Goal: Use online tool/utility: Utilize a website feature to perform a specific function

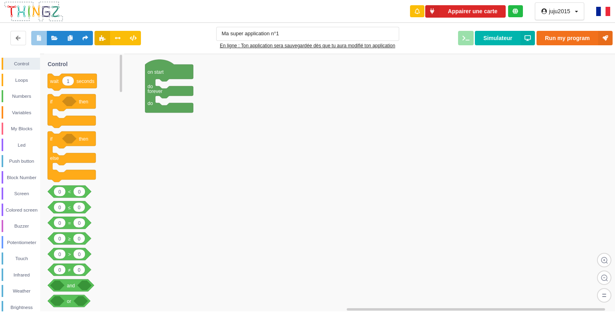
click at [575, 13] on icon at bounding box center [576, 11] width 3 height 5
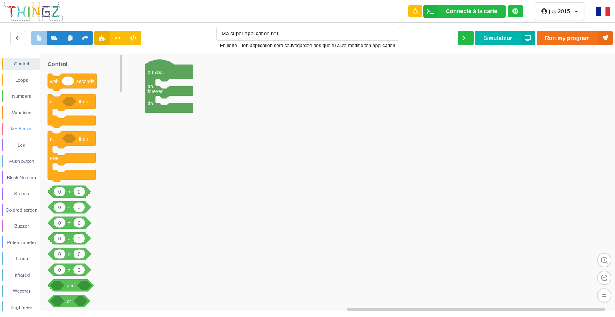
click at [22, 130] on div "My Blocks" at bounding box center [21, 129] width 37 height 8
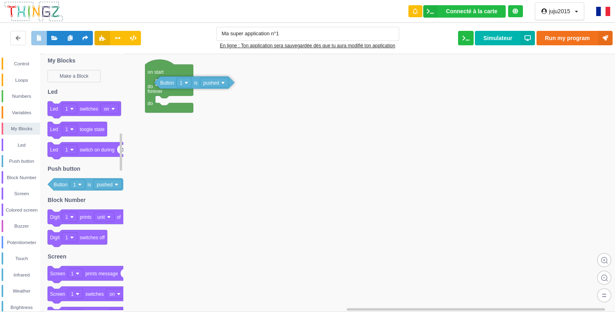
drag, startPoint x: 60, startPoint y: 186, endPoint x: 167, endPoint y: 84, distance: 147.3
click at [167, 84] on div "Control Loops Numbers Variables My Blocks Led Push button Block Number Screen C…" at bounding box center [310, 182] width 621 height 257
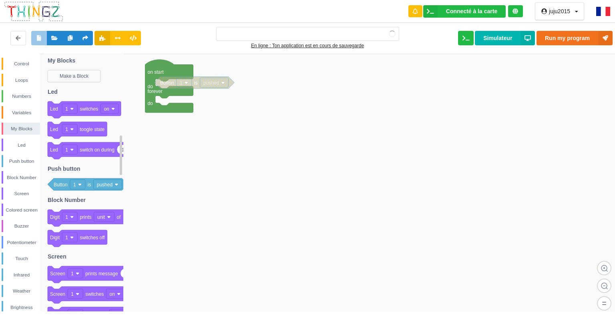
type input "Ma super application n°1"
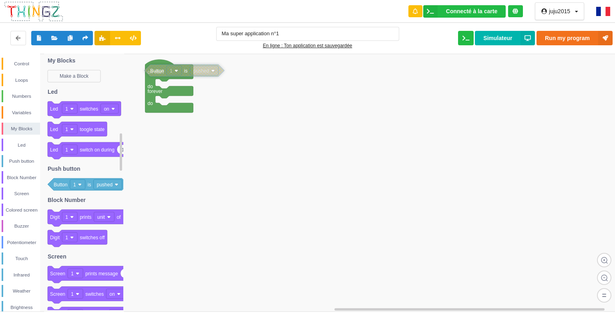
drag, startPoint x: 165, startPoint y: 83, endPoint x: 155, endPoint y: 71, distance: 15.6
drag, startPoint x: 155, startPoint y: 71, endPoint x: 161, endPoint y: 83, distance: 12.7
drag, startPoint x: 162, startPoint y: 84, endPoint x: 61, endPoint y: 187, distance: 143.8
click at [23, 66] on div "Control" at bounding box center [21, 64] width 37 height 8
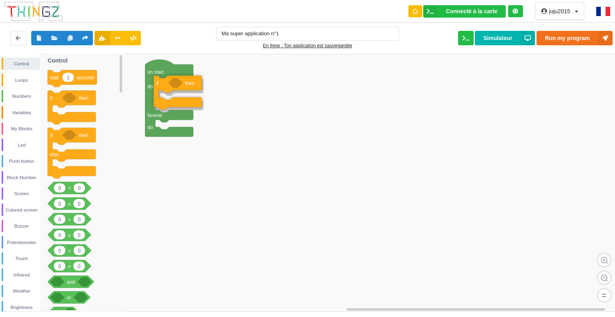
drag, startPoint x: 52, startPoint y: 102, endPoint x: 158, endPoint y: 87, distance: 107.1
click at [158, 87] on div "Control Loops Numbers Variables My Blocks Led Push button Block Number Screen C…" at bounding box center [310, 182] width 621 height 257
click at [18, 126] on div "My Blocks" at bounding box center [21, 129] width 37 height 8
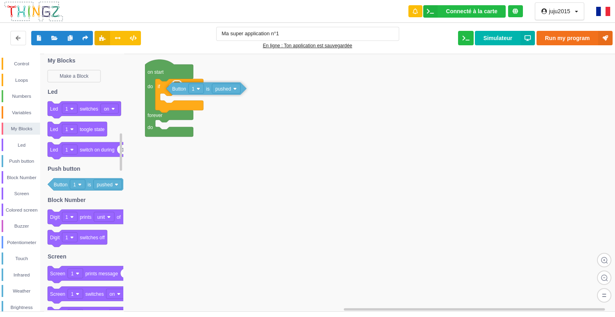
drag, startPoint x: 61, startPoint y: 184, endPoint x: 179, endPoint y: 88, distance: 152.3
click at [179, 88] on div "Control Loops Numbers Variables My Blocks Led Push button Block Number Screen C…" at bounding box center [310, 182] width 621 height 257
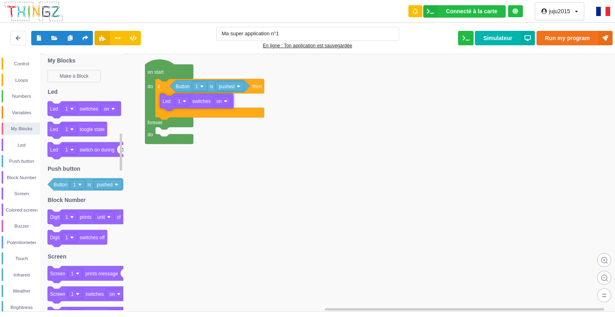
drag, startPoint x: 56, startPoint y: 111, endPoint x: 168, endPoint y: 104, distance: 112.8
click at [168, 104] on div "Control Loops Numbers Variables My Blocks Led Push button Block Number Screen C…" at bounding box center [310, 182] width 621 height 257
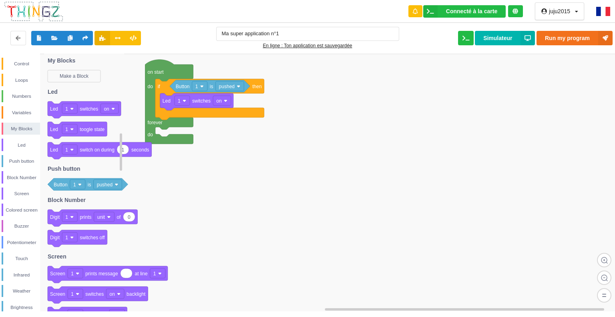
click at [60, 184] on text "Button" at bounding box center [61, 185] width 14 height 6
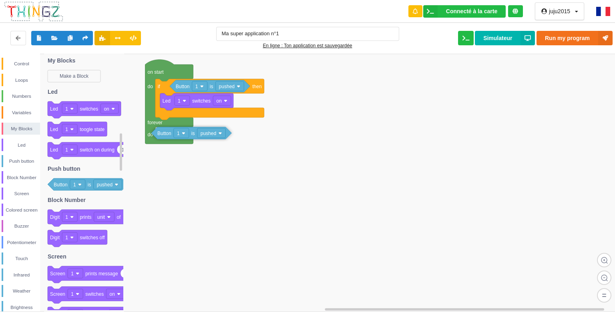
drag, startPoint x: 60, startPoint y: 184, endPoint x: 164, endPoint y: 133, distance: 115.7
click at [164, 133] on div "Control Loops Numbers Variables My Blocks Led Push button Block Number Screen C…" at bounding box center [310, 182] width 621 height 257
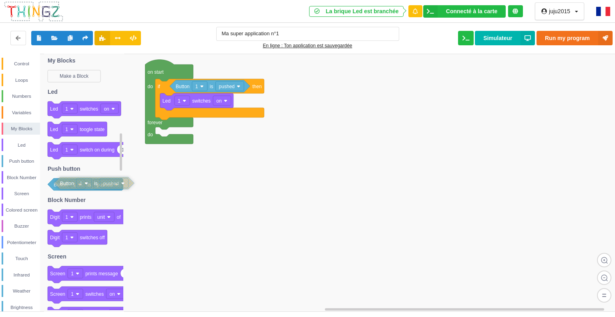
drag, startPoint x: 161, startPoint y: 133, endPoint x: 63, endPoint y: 184, distance: 110.7
click at [18, 63] on div "Control" at bounding box center [21, 64] width 37 height 8
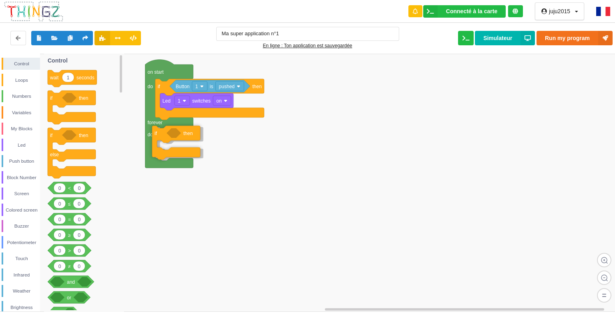
drag, startPoint x: 53, startPoint y: 103, endPoint x: 157, endPoint y: 138, distance: 110.3
click at [157, 138] on div "Control Loops Numbers Variables My Blocks Led Push button Block Number Screen C…" at bounding box center [310, 182] width 621 height 257
click at [16, 156] on div "Push button" at bounding box center [21, 161] width 38 height 12
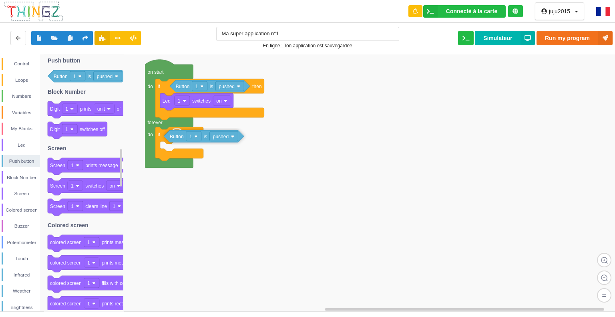
drag, startPoint x: 57, startPoint y: 79, endPoint x: 173, endPoint y: 139, distance: 131.1
click at [173, 139] on div "Control Loops Numbers Variables My Blocks Led Push button Block Number Screen C…" at bounding box center [310, 182] width 621 height 257
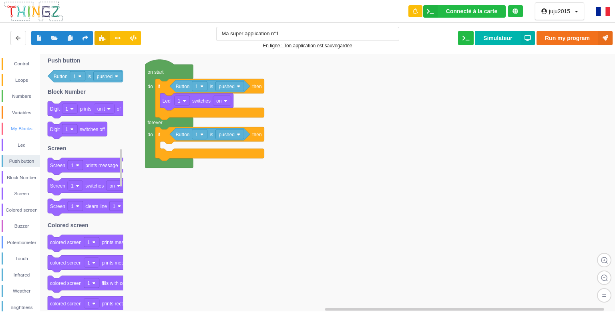
click at [19, 125] on div "My Blocks" at bounding box center [21, 129] width 37 height 8
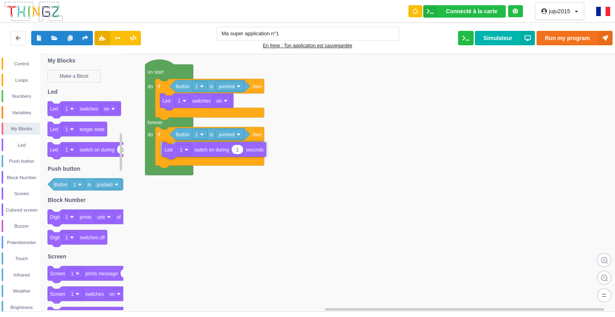
drag, startPoint x: 53, startPoint y: 150, endPoint x: 167, endPoint y: 150, distance: 114.5
click at [167, 150] on div "Control Loops Numbers Variables My Blocks Led Push button Block Number Screen C…" at bounding box center [310, 182] width 621 height 257
type input "5"
click at [286, 173] on rect at bounding box center [310, 183] width 621 height 258
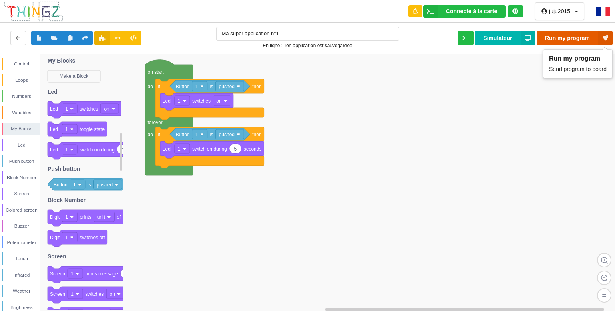
click at [561, 39] on button "Run my program" at bounding box center [575, 38] width 76 height 14
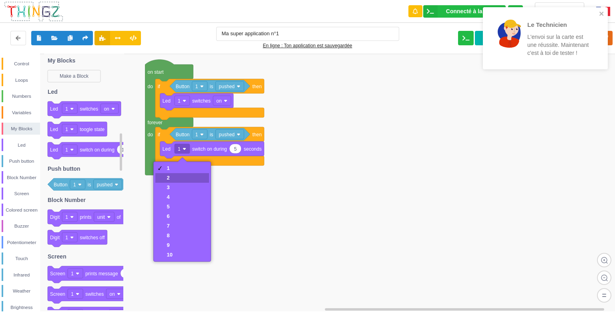
click at [177, 176] on div "2" at bounding box center [181, 178] width 53 height 10
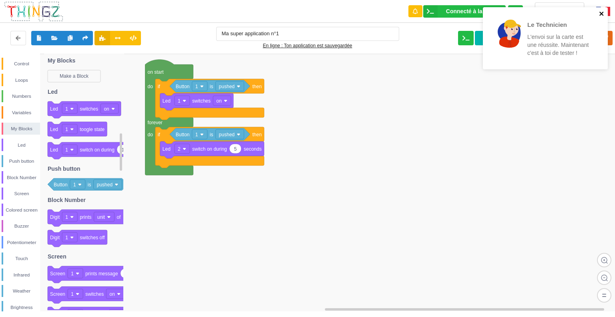
click at [602, 12] on icon "close" at bounding box center [602, 13] width 6 height 6
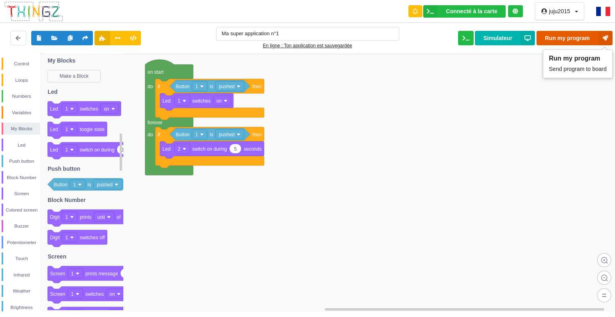
click at [569, 36] on button "Run my program" at bounding box center [575, 38] width 76 height 14
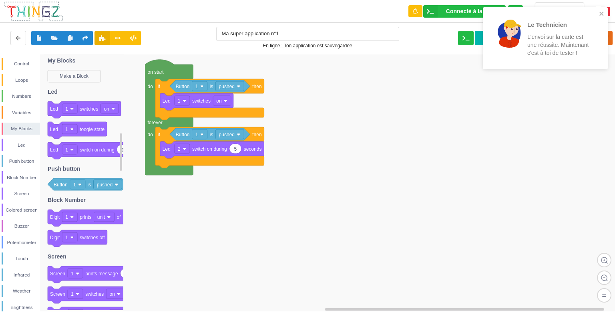
click at [314, 118] on rect at bounding box center [310, 183] width 621 height 258
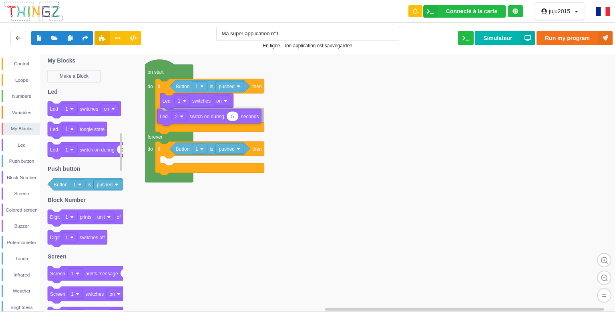
drag, startPoint x: 167, startPoint y: 149, endPoint x: 164, endPoint y: 117, distance: 32.6
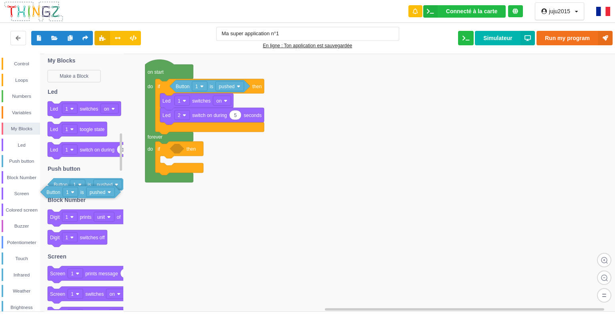
drag, startPoint x: 180, startPoint y: 149, endPoint x: 51, endPoint y: 192, distance: 136.4
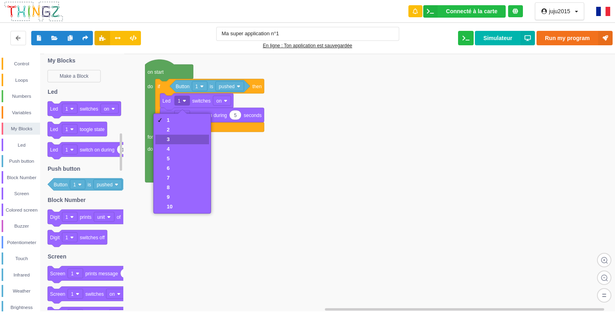
click at [170, 137] on div "3" at bounding box center [170, 139] width 6 height 6
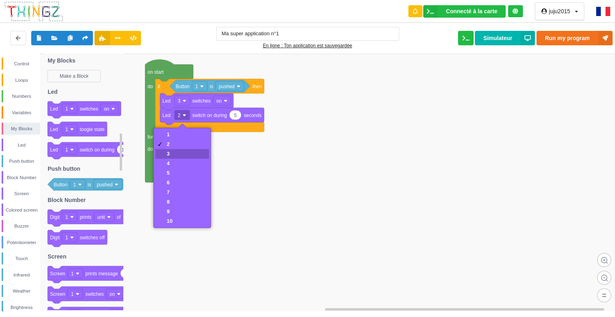
click at [185, 154] on div "3" at bounding box center [181, 154] width 53 height 10
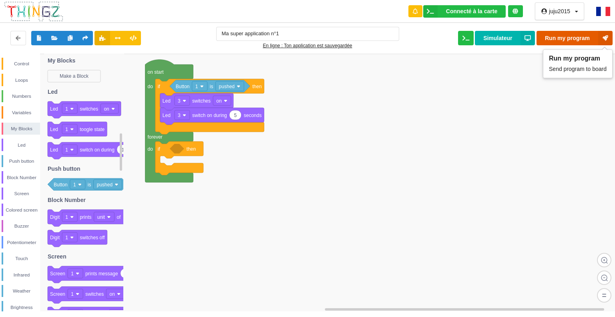
click at [577, 34] on button "Run my program" at bounding box center [575, 38] width 76 height 14
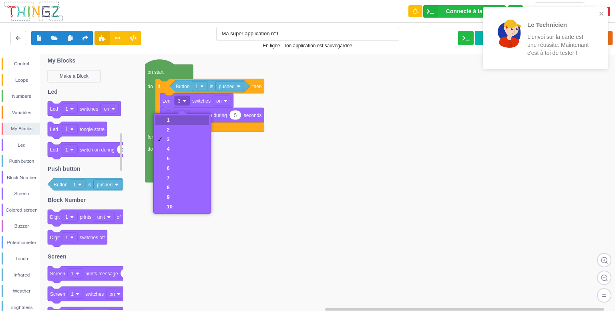
click at [170, 118] on div "1" at bounding box center [170, 120] width 6 height 6
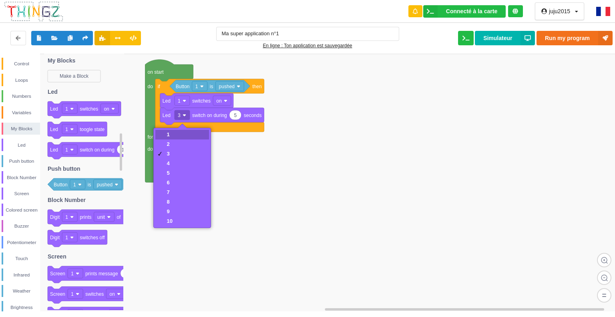
click at [182, 131] on div "1" at bounding box center [181, 135] width 53 height 10
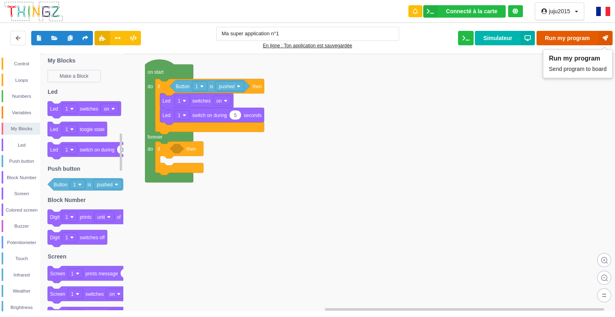
click at [559, 35] on button "Run my program" at bounding box center [575, 38] width 76 height 14
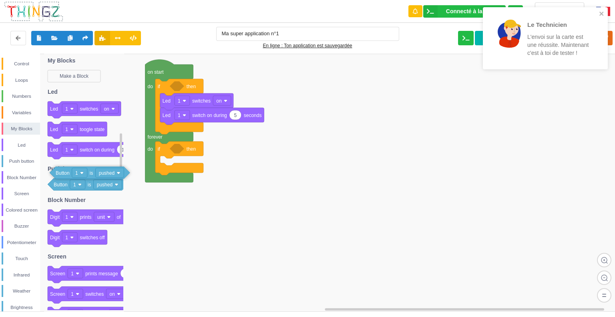
drag, startPoint x: 181, startPoint y: 87, endPoint x: 61, endPoint y: 174, distance: 148.0
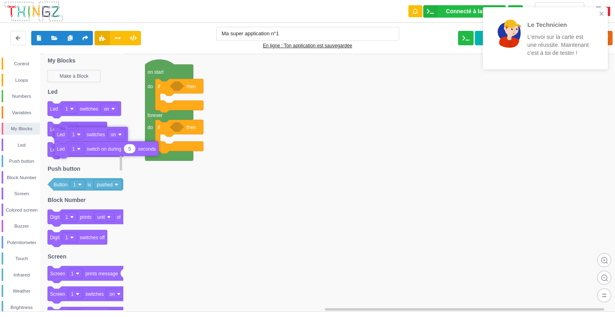
drag, startPoint x: 163, startPoint y: 102, endPoint x: 57, endPoint y: 136, distance: 110.9
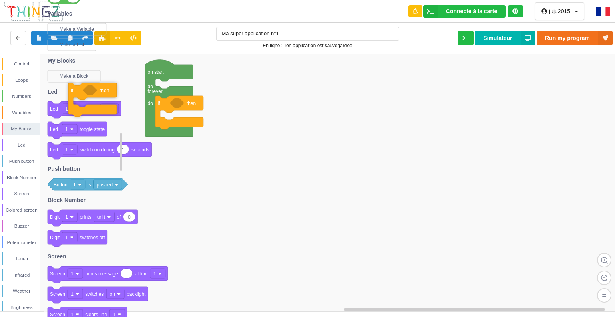
drag, startPoint x: 193, startPoint y: 86, endPoint x: 107, endPoint y: 90, distance: 86.6
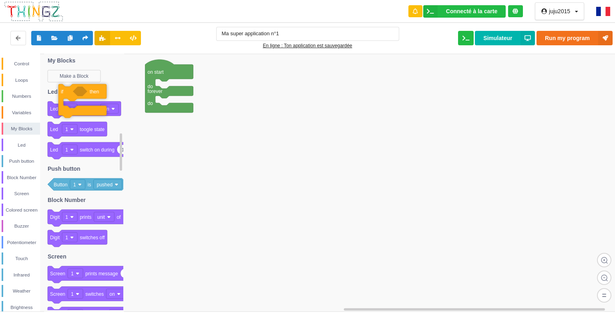
drag, startPoint x: 190, startPoint y: 103, endPoint x: 93, endPoint y: 91, distance: 97.6
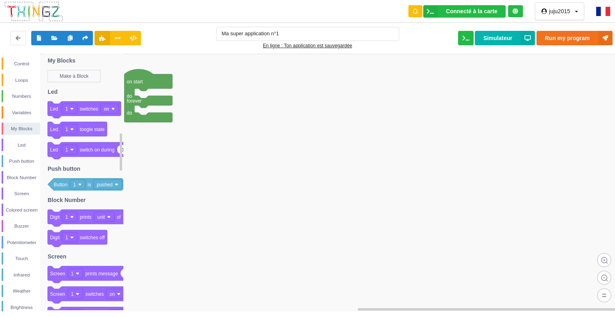
drag, startPoint x: 175, startPoint y: 79, endPoint x: 156, endPoint y: 88, distance: 20.6
click at [157, 88] on div "Control Loops Numbers Variables My Blocks Led Push button Block Number Screen C…" at bounding box center [310, 182] width 621 height 257
drag, startPoint x: 155, startPoint y: 89, endPoint x: 130, endPoint y: 91, distance: 25.7
click at [130, 91] on g at bounding box center [310, 183] width 621 height 258
click at [18, 63] on div "Control" at bounding box center [21, 64] width 37 height 8
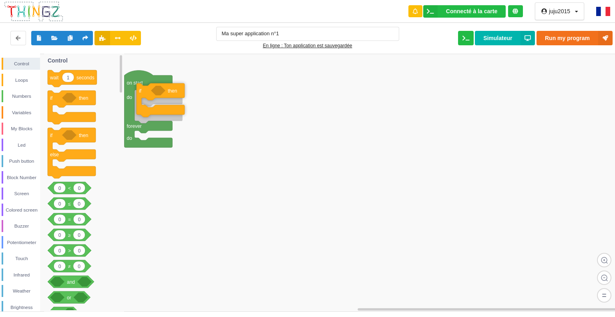
drag, startPoint x: 78, startPoint y: 101, endPoint x: 167, endPoint y: 94, distance: 89.2
click at [167, 94] on div "Control Loops Numbers Variables My Blocks Led Push button Block Number Screen C…" at bounding box center [310, 182] width 621 height 257
click at [27, 159] on div "Push button" at bounding box center [21, 161] width 37 height 8
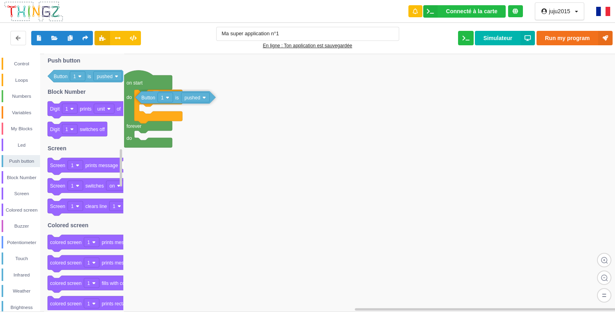
drag, startPoint x: 110, startPoint y: 73, endPoint x: 198, endPoint y: 94, distance: 90.6
click at [197, 95] on div "Control Loops Numbers Variables My Blocks Led Push button Block Number Screen C…" at bounding box center [310, 182] width 621 height 257
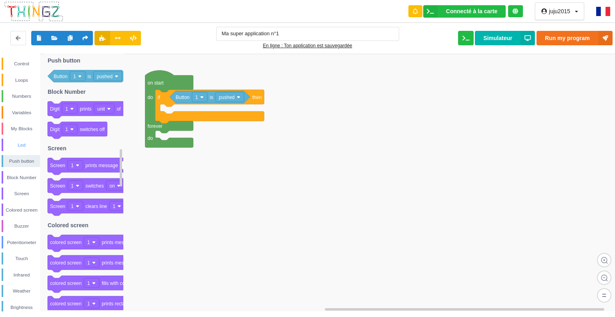
click at [25, 145] on div "Led" at bounding box center [21, 145] width 37 height 8
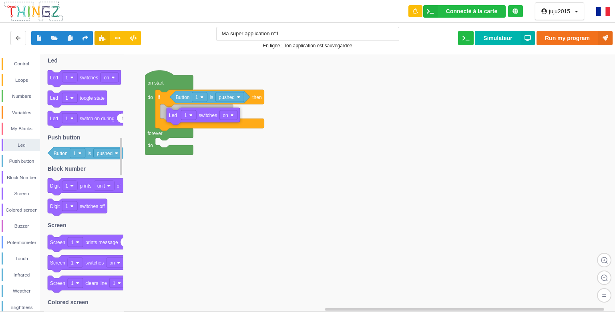
drag, startPoint x: 89, startPoint y: 76, endPoint x: 209, endPoint y: 114, distance: 125.5
click at [209, 114] on div "Control Loops Numbers Variables My Blocks Led Push button Block Number Screen C…" at bounding box center [310, 182] width 621 height 257
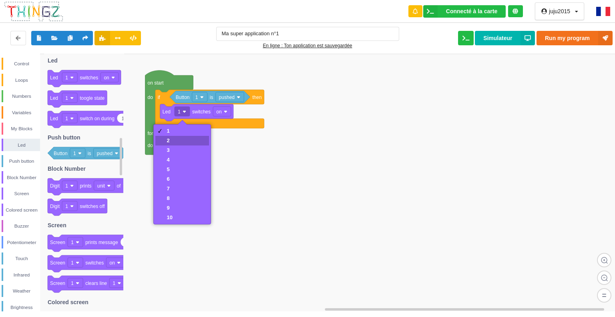
click at [181, 139] on div "2" at bounding box center [181, 141] width 53 height 10
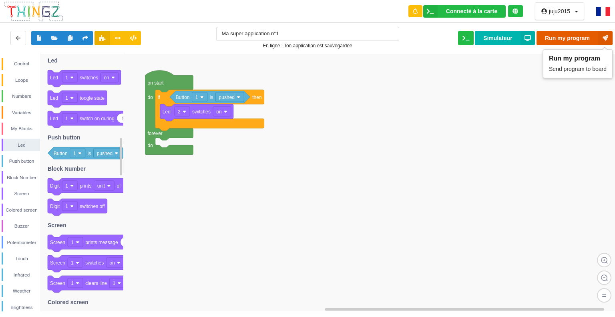
click at [573, 37] on button "Run my program" at bounding box center [575, 38] width 76 height 14
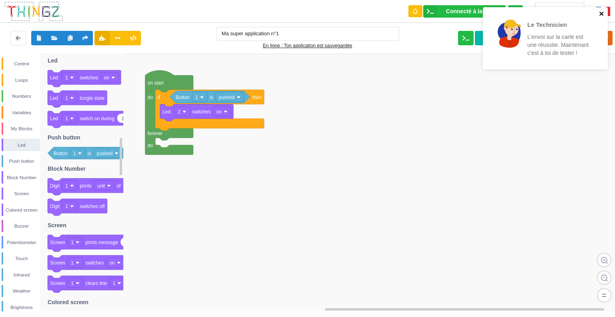
click at [599, 11] on icon "close" at bounding box center [602, 13] width 6 height 6
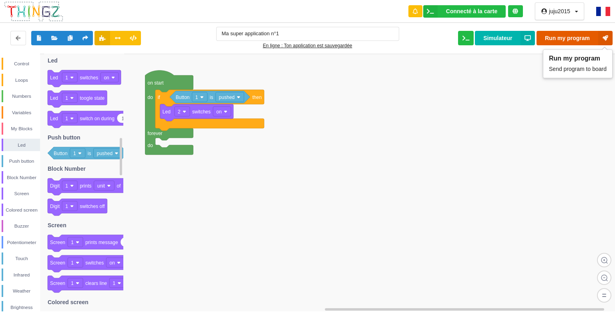
click at [599, 38] on icon at bounding box center [605, 38] width 14 height 14
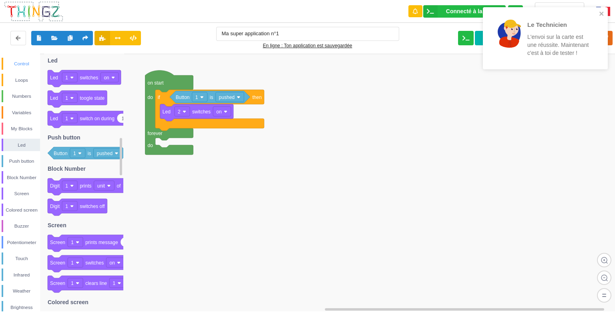
click at [30, 66] on div "Control" at bounding box center [21, 64] width 37 height 8
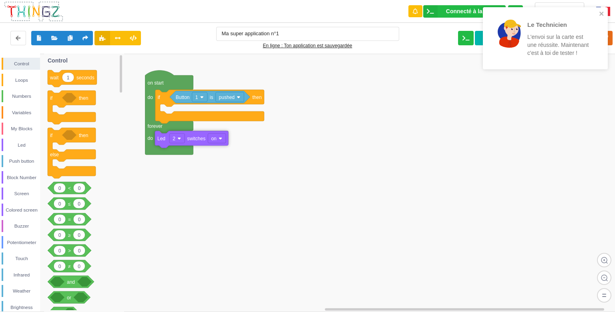
drag, startPoint x: 167, startPoint y: 114, endPoint x: 162, endPoint y: 141, distance: 27.3
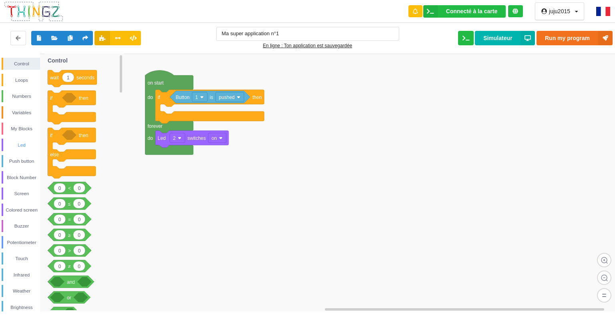
click at [23, 143] on div "Led" at bounding box center [21, 145] width 37 height 8
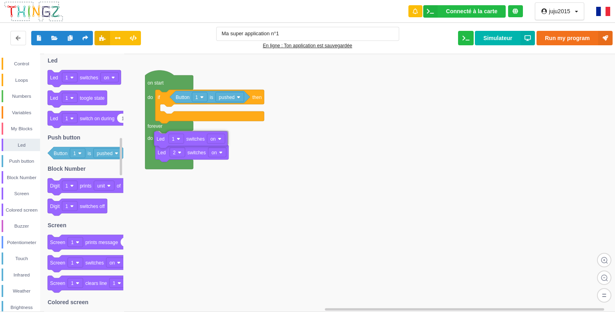
drag, startPoint x: 56, startPoint y: 82, endPoint x: 163, endPoint y: 144, distance: 122.9
click at [163, 144] on div "Control Loops Numbers Variables My Blocks Led Push button Block Number Screen C…" at bounding box center [310, 182] width 621 height 257
drag, startPoint x: 54, startPoint y: 80, endPoint x: 164, endPoint y: 168, distance: 140.4
click at [164, 168] on div "Control Loops Numbers Variables My Blocks Led Push button Block Number Screen C…" at bounding box center [310, 182] width 621 height 257
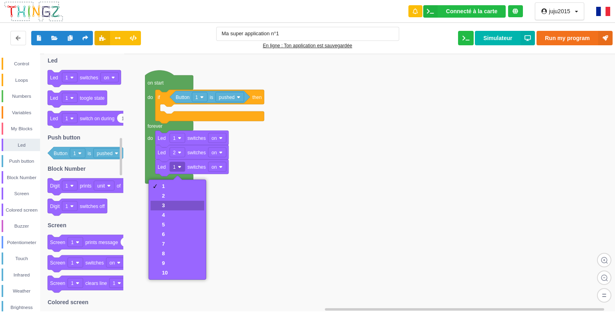
click at [165, 203] on div "3" at bounding box center [165, 205] width 6 height 6
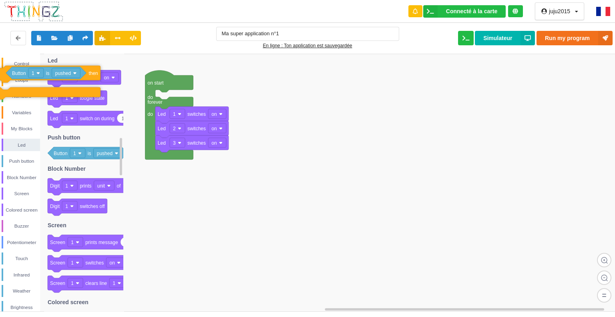
drag, startPoint x: 164, startPoint y: 96, endPoint x: 0, endPoint y: 72, distance: 165.5
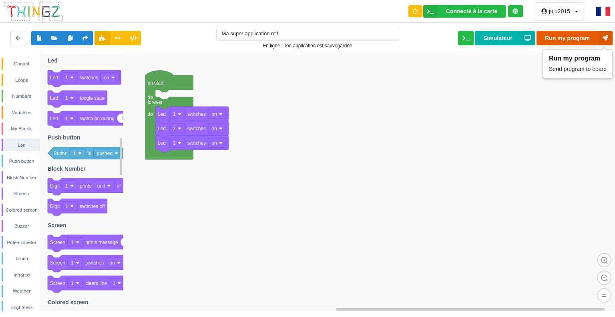
click at [560, 39] on button "Run my program" at bounding box center [575, 38] width 76 height 14
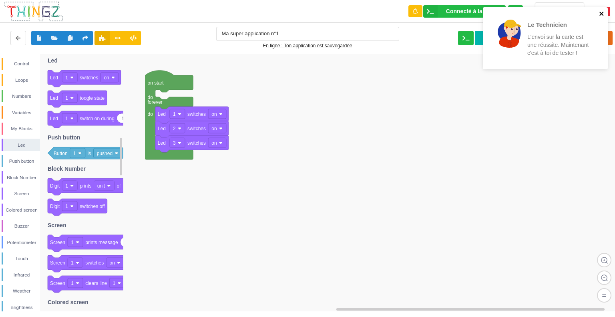
click at [601, 12] on icon "close" at bounding box center [601, 14] width 4 height 4
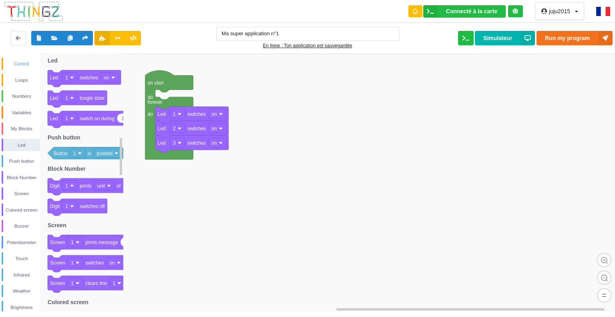
click at [27, 63] on div "Control" at bounding box center [21, 64] width 37 height 8
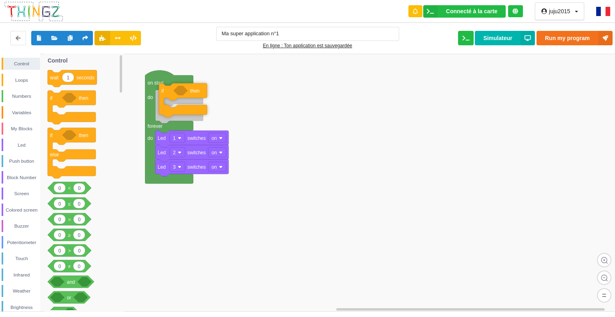
drag, startPoint x: 71, startPoint y: 110, endPoint x: 183, endPoint y: 103, distance: 111.5
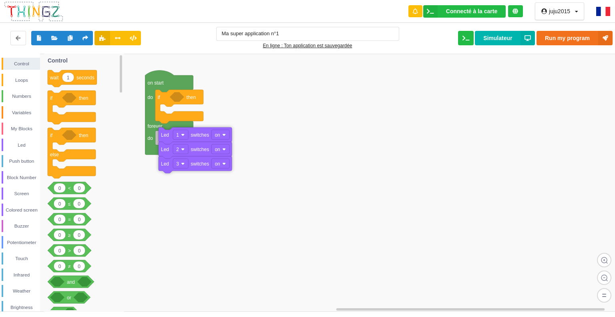
drag, startPoint x: 161, startPoint y: 137, endPoint x: 164, endPoint y: 133, distance: 4.5
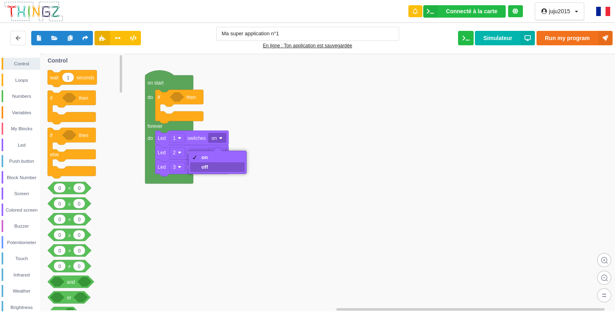
click at [201, 165] on div "off" at bounding box center [217, 167] width 54 height 10
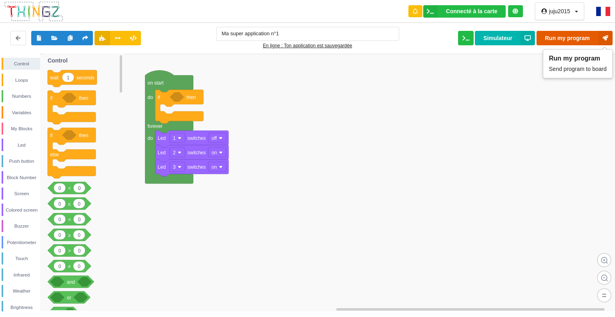
click at [573, 39] on button "Run my program" at bounding box center [575, 38] width 76 height 14
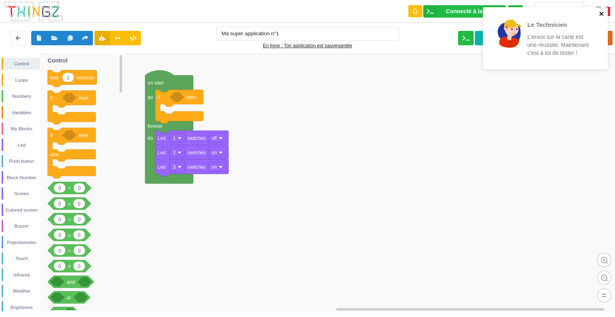
click at [602, 10] on icon "close" at bounding box center [602, 13] width 6 height 6
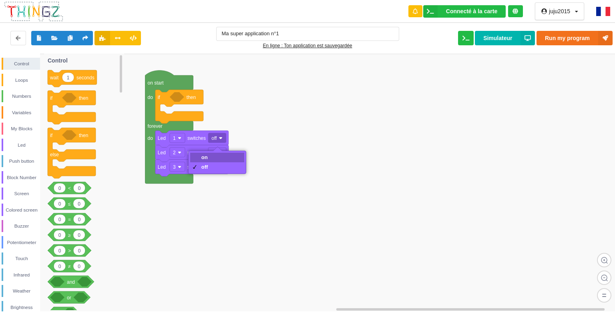
click at [200, 157] on div "on" at bounding box center [217, 158] width 54 height 10
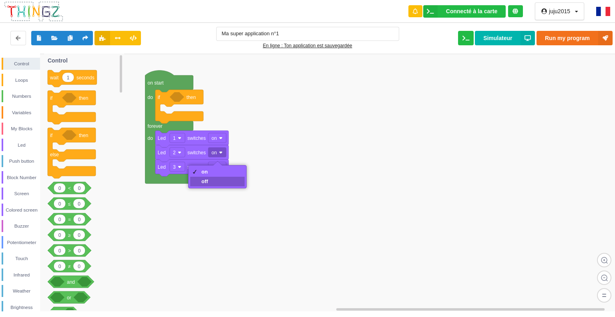
click at [204, 183] on div "off" at bounding box center [204, 181] width 7 height 6
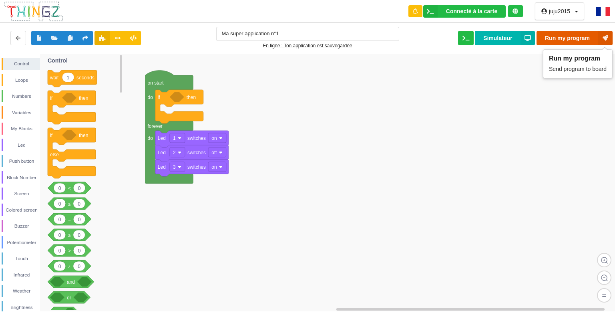
click at [604, 33] on icon at bounding box center [605, 38] width 14 height 14
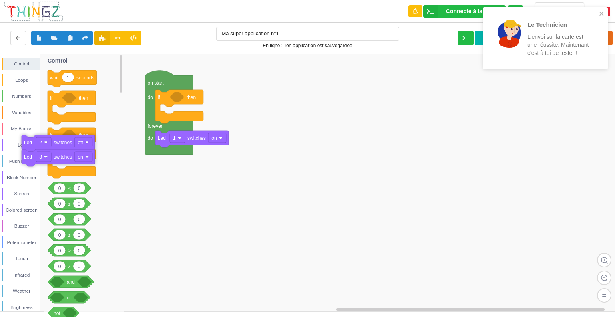
drag, startPoint x: 208, startPoint y: 150, endPoint x: 72, endPoint y: 139, distance: 137.0
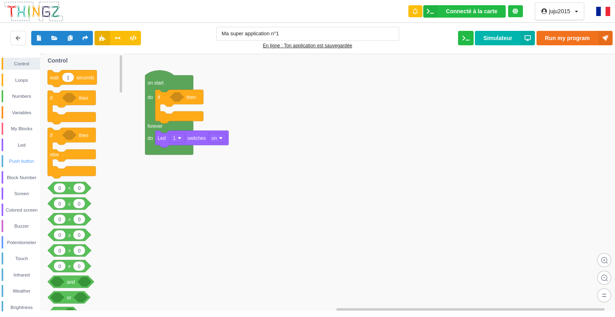
click at [22, 158] on div "Push button" at bounding box center [21, 161] width 37 height 8
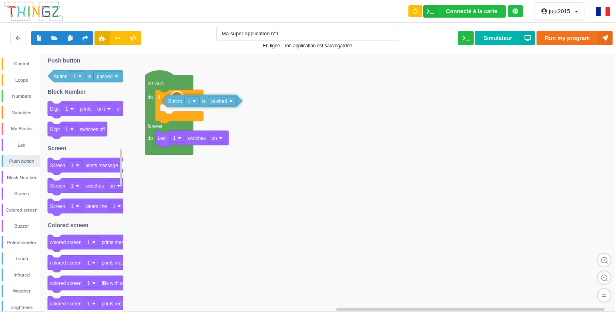
drag, startPoint x: 97, startPoint y: 72, endPoint x: 211, endPoint y: 98, distance: 117.0
click at [211, 98] on div "Control Loops Numbers Variables My Blocks Led Push button Block Number Screen C…" at bounding box center [310, 182] width 621 height 257
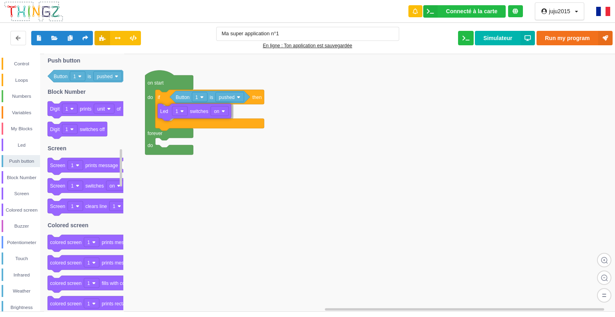
drag, startPoint x: 203, startPoint y: 136, endPoint x: 205, endPoint y: 109, distance: 26.9
click at [574, 30] on div "Ma super application n°1 En ligne : Ton application est sauvegardée Run my prog…" at bounding box center [307, 38] width 621 height 34
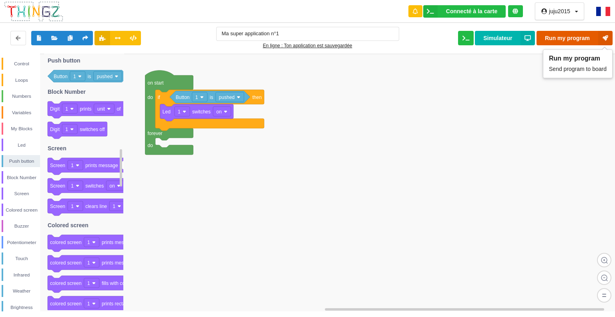
click at [575, 31] on button "Run my program" at bounding box center [575, 38] width 76 height 14
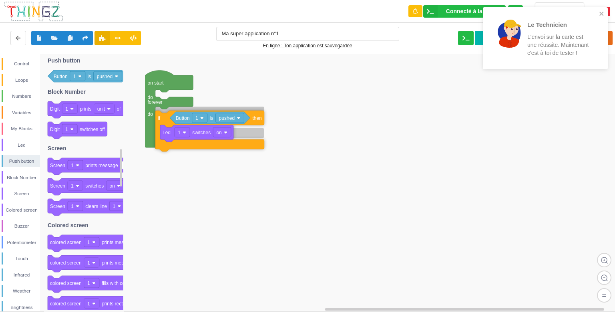
drag, startPoint x: 163, startPoint y: 97, endPoint x: 163, endPoint y: 118, distance: 20.8
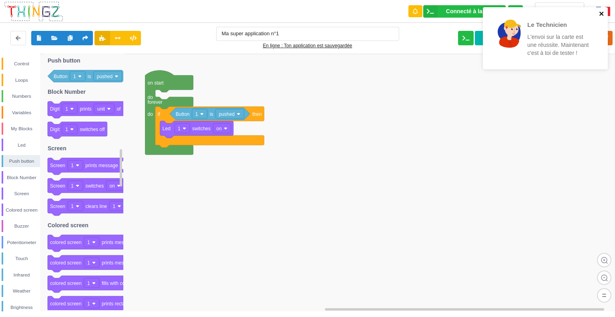
click at [600, 14] on icon "close" at bounding box center [601, 14] width 4 height 4
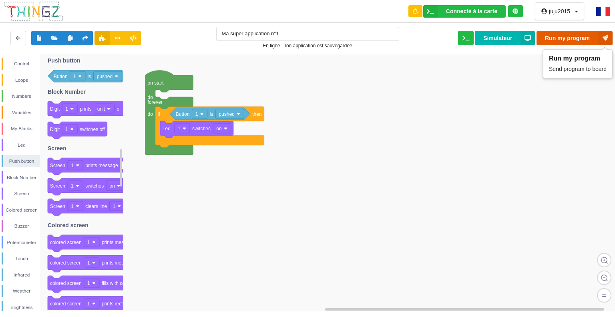
click at [570, 39] on button "Run my program" at bounding box center [575, 38] width 76 height 14
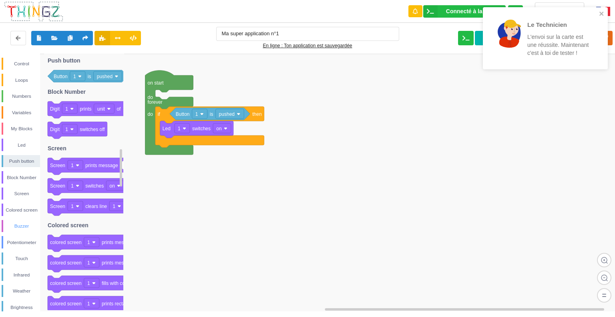
click at [20, 223] on div "Buzzer" at bounding box center [21, 226] width 37 height 8
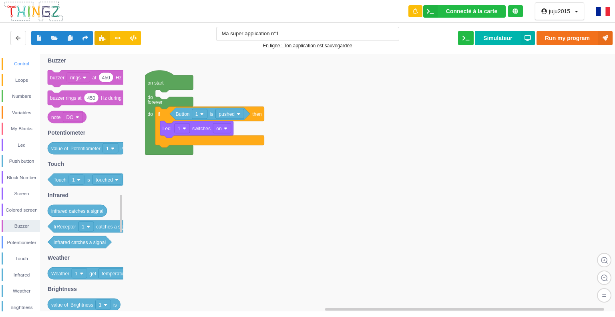
click at [22, 61] on div "Control" at bounding box center [21, 64] width 37 height 8
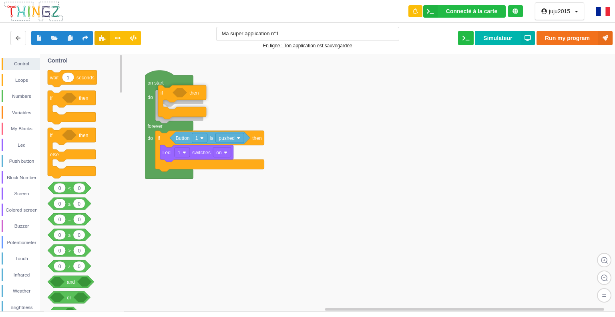
drag, startPoint x: 76, startPoint y: 102, endPoint x: 185, endPoint y: 97, distance: 109.4
click at [185, 97] on div "Control Loops Numbers Variables My Blocks Led Push button Block Number Screen C…" at bounding box center [310, 182] width 621 height 257
click at [24, 125] on div "My Blocks" at bounding box center [21, 129] width 37 height 8
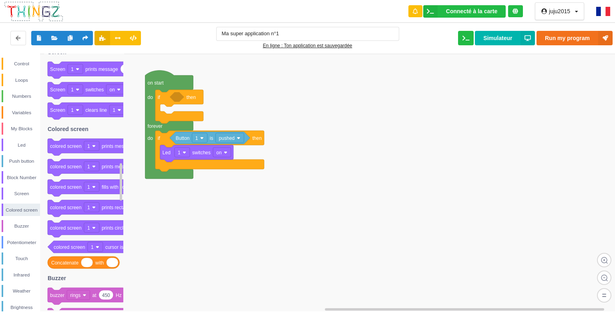
drag, startPoint x: 118, startPoint y: 161, endPoint x: 203, endPoint y: -48, distance: 225.7
click at [203, 0] on html "Connecté à la carte Réglages Ouvrir le moniteur automatiquement Connexion autom…" at bounding box center [307, 158] width 615 height 317
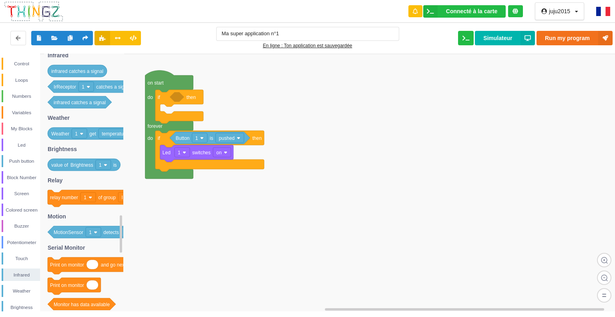
drag, startPoint x: 120, startPoint y: 176, endPoint x: 121, endPoint y: 229, distance: 52.5
click at [121, 229] on rect at bounding box center [121, 233] width 2 height 37
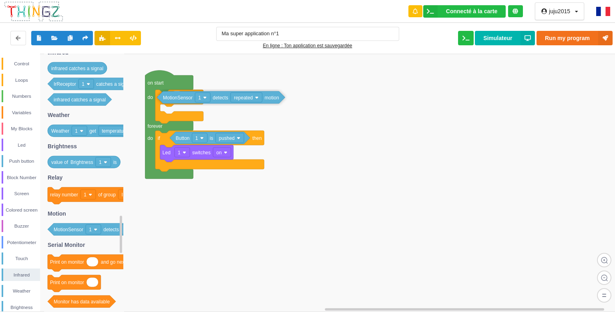
drag, startPoint x: 81, startPoint y: 229, endPoint x: 190, endPoint y: 98, distance: 170.6
click at [190, 98] on div "Control Loops Numbers Variables My Blocks Led Push button Block Number Screen C…" at bounding box center [310, 182] width 621 height 257
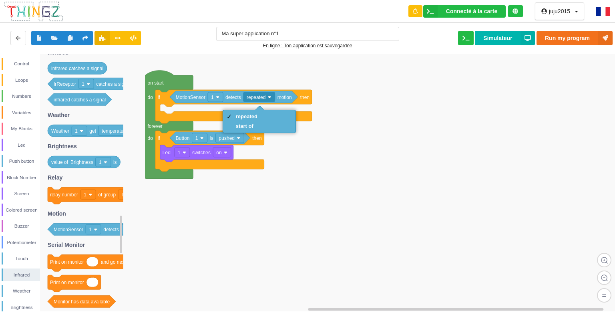
click at [341, 114] on rect at bounding box center [310, 183] width 621 height 258
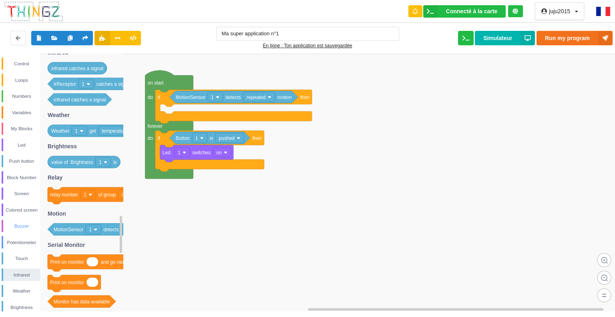
click at [26, 224] on div "Buzzer" at bounding box center [21, 226] width 37 height 8
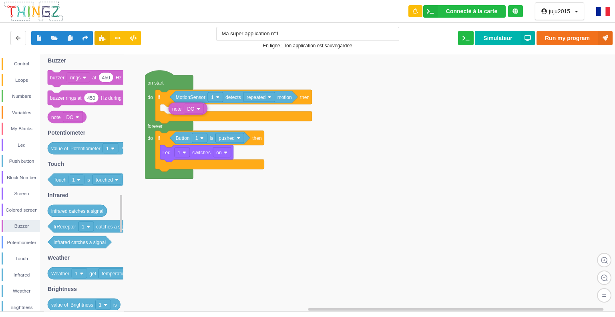
drag, startPoint x: 70, startPoint y: 119, endPoint x: 191, endPoint y: 111, distance: 121.2
click at [191, 111] on div "Control Loops Numbers Variables My Blocks Led Push button Block Number Screen C…" at bounding box center [310, 182] width 621 height 257
drag, startPoint x: 191, startPoint y: 111, endPoint x: 41, endPoint y: 122, distance: 150.2
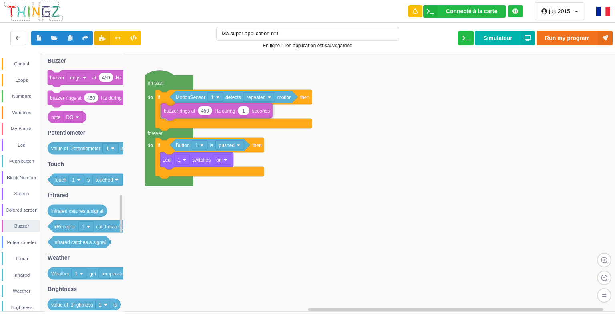
drag, startPoint x: 93, startPoint y: 101, endPoint x: 207, endPoint y: 115, distance: 114.1
click at [207, 115] on div "Control Loops Numbers Variables My Blocks Led Push button Block Number Screen C…" at bounding box center [310, 182] width 621 height 257
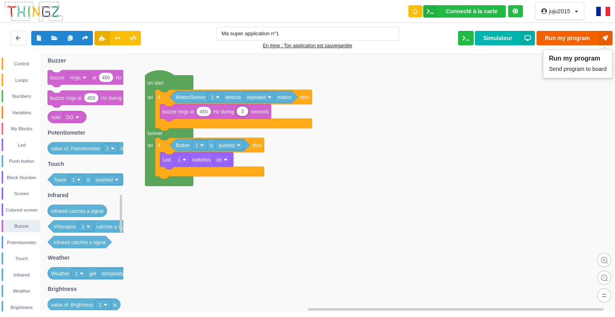
type input "3"
click at [566, 32] on button "Run my program" at bounding box center [575, 38] width 76 height 14
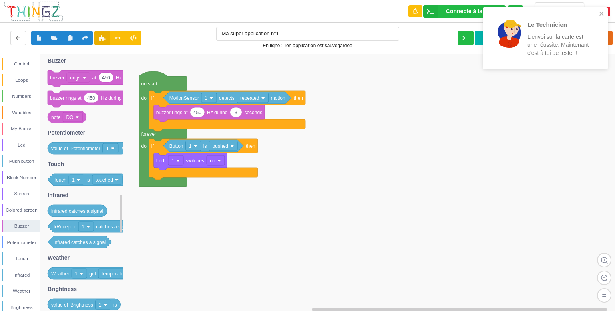
drag, startPoint x: 291, startPoint y: 105, endPoint x: 285, endPoint y: 105, distance: 6.5
click at [285, 105] on div "Control Loops Numbers Variables My Blocks Led Push button Block Number Screen C…" at bounding box center [310, 182] width 621 height 257
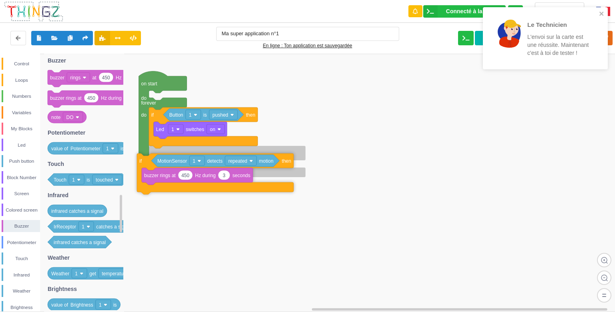
drag, startPoint x: 159, startPoint y: 99, endPoint x: 153, endPoint y: 159, distance: 59.6
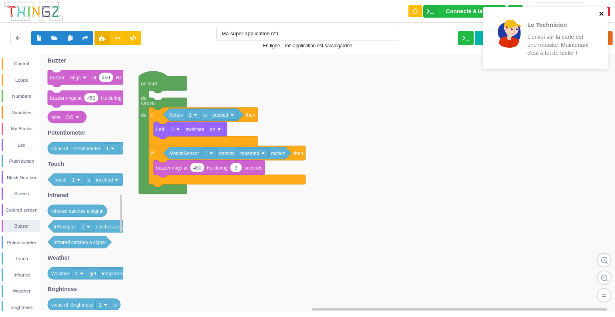
click at [599, 10] on icon "close" at bounding box center [602, 13] width 6 height 6
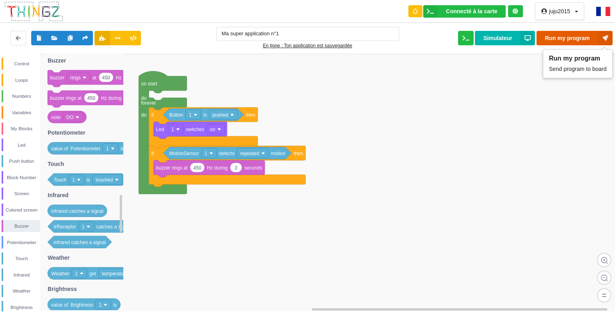
click at [593, 33] on button "Run my program" at bounding box center [575, 38] width 76 height 14
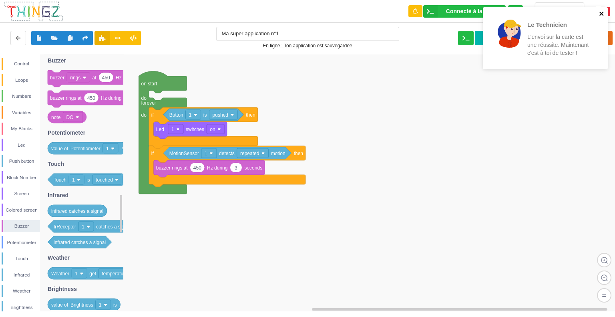
click at [602, 14] on icon "close" at bounding box center [601, 14] width 4 height 4
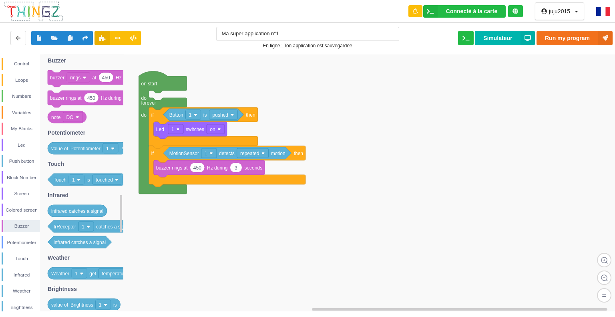
click at [602, 14] on div "Le Technicien L'envoi sur la carte est une réussite. Maintenant c'est à toi de …" at bounding box center [545, 41] width 128 height 71
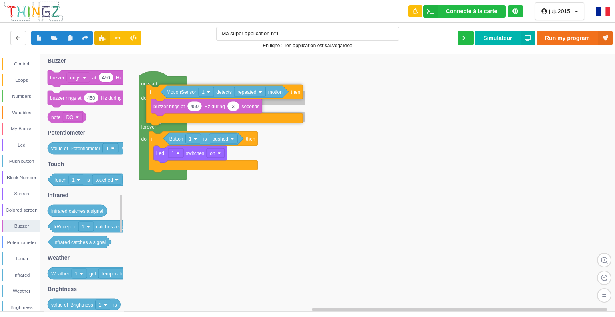
drag, startPoint x: 157, startPoint y: 156, endPoint x: 154, endPoint y: 95, distance: 61.3
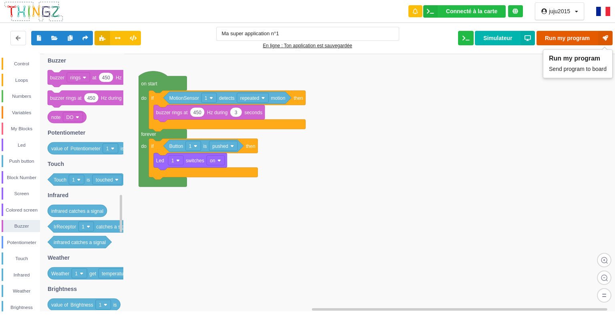
click at [559, 32] on button "Run my program" at bounding box center [575, 38] width 76 height 14
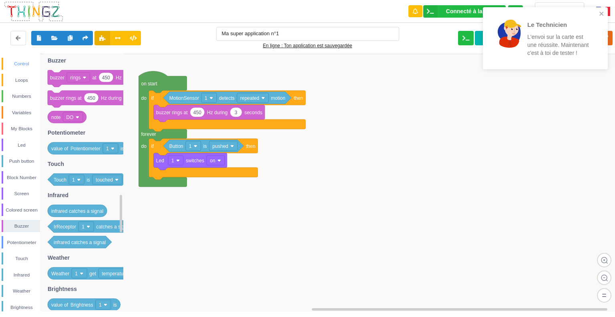
click at [16, 61] on div "Control" at bounding box center [21, 64] width 37 height 8
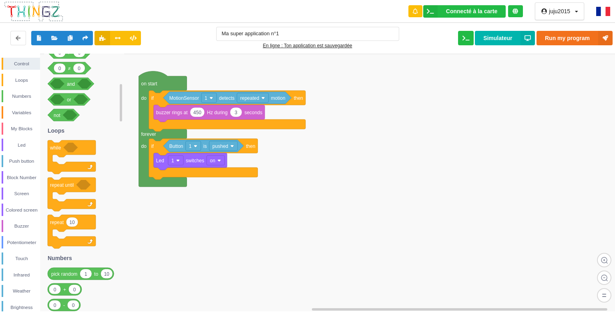
drag, startPoint x: 121, startPoint y: 79, endPoint x: 113, endPoint y: 108, distance: 29.4
click at [113, 108] on div "Control Loops Numbers Variables My Blocks Led Push button Block Number Screen C…" at bounding box center [310, 182] width 621 height 257
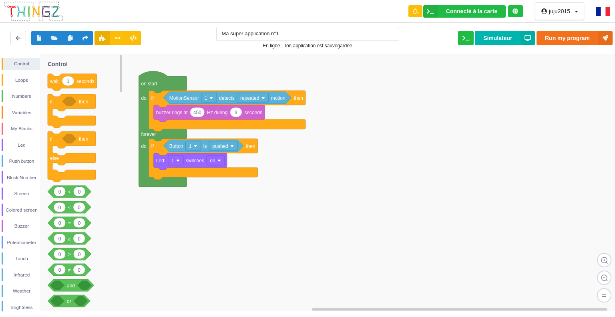
drag, startPoint x: 121, startPoint y: 108, endPoint x: 151, endPoint y: 53, distance: 62.9
click at [151, 53] on div "Connecté à la carte Réglages Ouvrir le moniteur automatiquement Connexion autom…" at bounding box center [307, 152] width 626 height 317
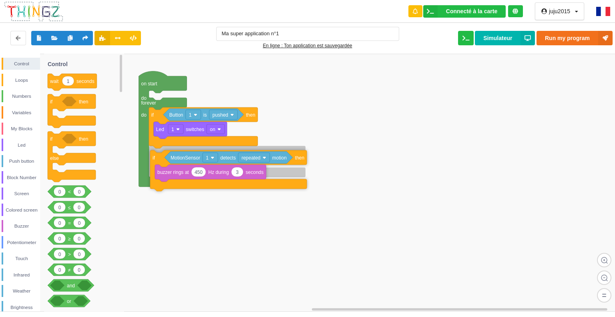
drag, startPoint x: 154, startPoint y: 98, endPoint x: 155, endPoint y: 158, distance: 59.7
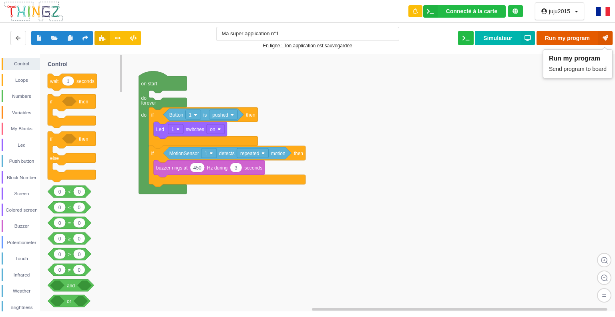
click at [580, 33] on button "Run my program" at bounding box center [575, 38] width 76 height 14
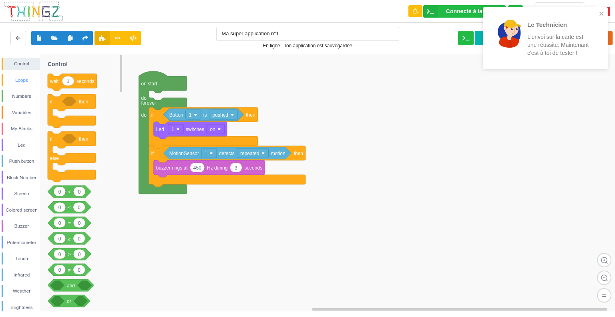
click at [20, 79] on div "Loops" at bounding box center [21, 80] width 37 height 8
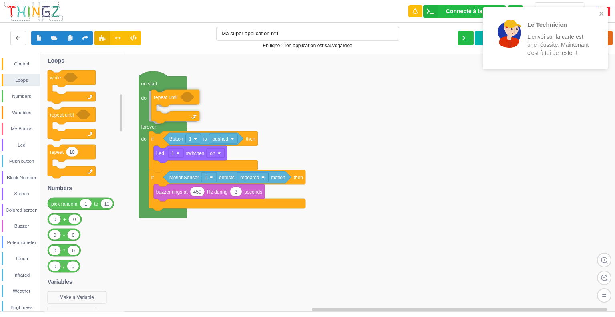
drag, startPoint x: 55, startPoint y: 113, endPoint x: 159, endPoint y: 96, distance: 105.2
click at [159, 96] on div "Control Loops Numbers Variables My Blocks Led Push button Block Number Screen C…" at bounding box center [310, 182] width 621 height 257
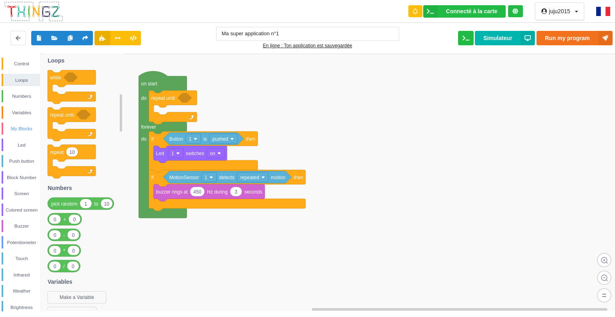
click at [15, 128] on div "My Blocks" at bounding box center [21, 129] width 37 height 8
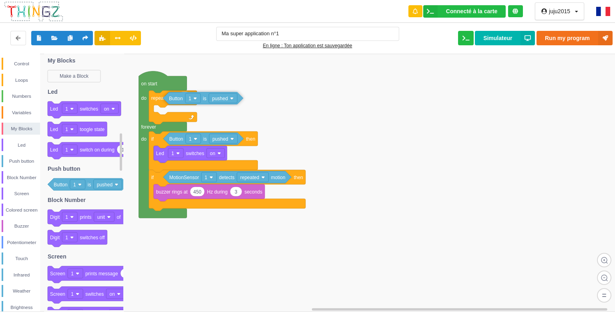
drag, startPoint x: 57, startPoint y: 186, endPoint x: 172, endPoint y: 100, distance: 143.7
click at [172, 100] on div "Control Loops Numbers Variables My Blocks Led Push button Block Number Screen C…" at bounding box center [310, 182] width 621 height 257
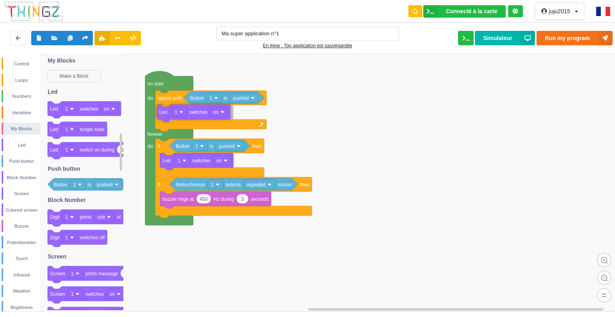
drag, startPoint x: 55, startPoint y: 111, endPoint x: 165, endPoint y: 115, distance: 109.4
click at [165, 115] on div "Control Loops Numbers Variables My Blocks Led Push button Block Number Screen C…" at bounding box center [310, 182] width 621 height 257
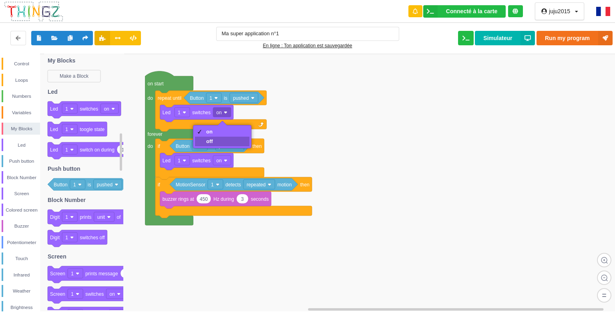
click at [208, 141] on div "off" at bounding box center [209, 141] width 7 height 6
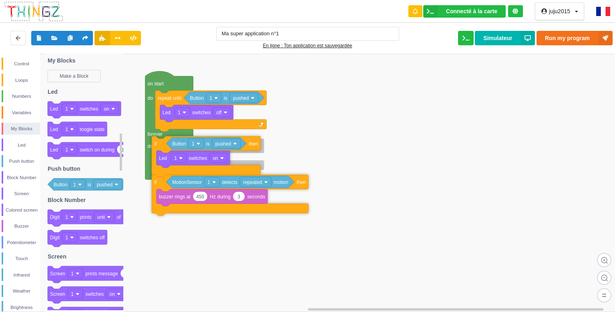
drag, startPoint x: 161, startPoint y: 148, endPoint x: 157, endPoint y: 146, distance: 4.7
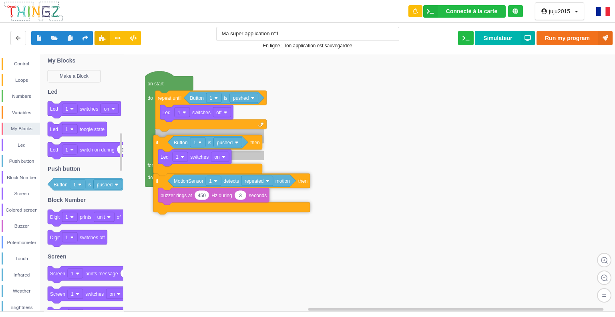
drag, startPoint x: 161, startPoint y: 173, endPoint x: 159, endPoint y: 169, distance: 4.1
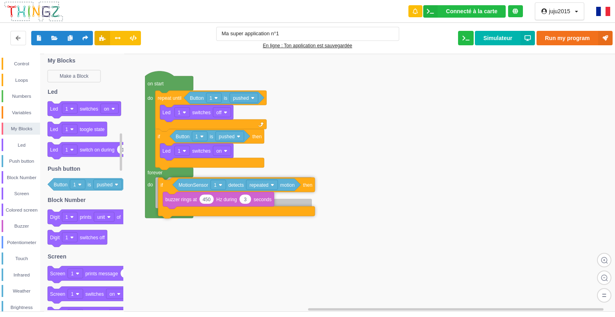
drag, startPoint x: 162, startPoint y: 180, endPoint x: 165, endPoint y: 190, distance: 10.4
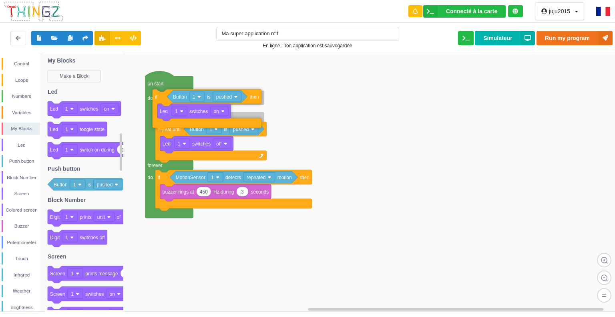
drag, startPoint x: 161, startPoint y: 141, endPoint x: 158, endPoint y: 102, distance: 38.9
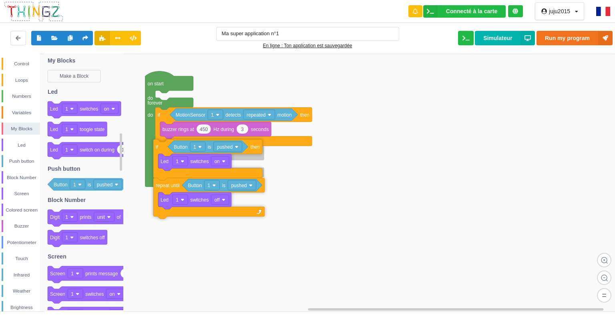
drag, startPoint x: 165, startPoint y: 100, endPoint x: 163, endPoint y: 149, distance: 48.9
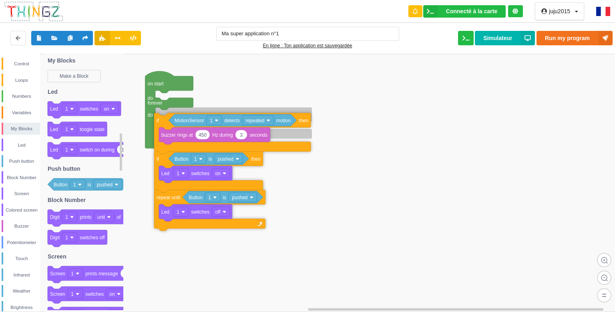
drag, startPoint x: 162, startPoint y: 115, endPoint x: 161, endPoint y: 121, distance: 5.7
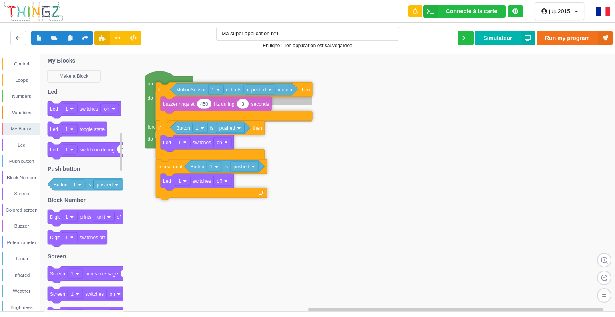
drag, startPoint x: 162, startPoint y: 140, endPoint x: 163, endPoint y: 115, distance: 25.2
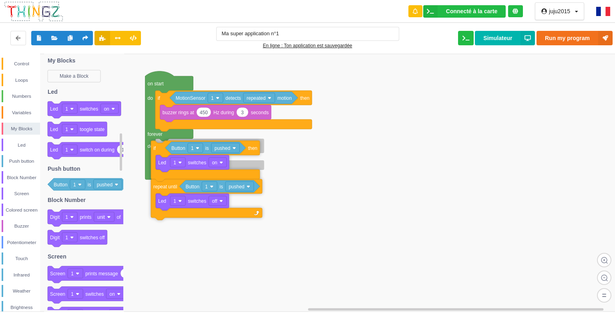
drag, startPoint x: 164, startPoint y: 138, endPoint x: 159, endPoint y: 150, distance: 12.4
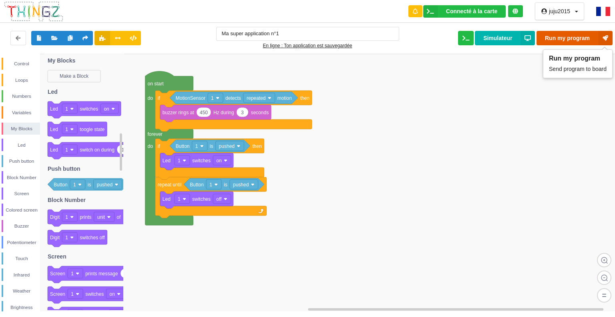
click at [551, 38] on button "Run my program" at bounding box center [575, 38] width 76 height 14
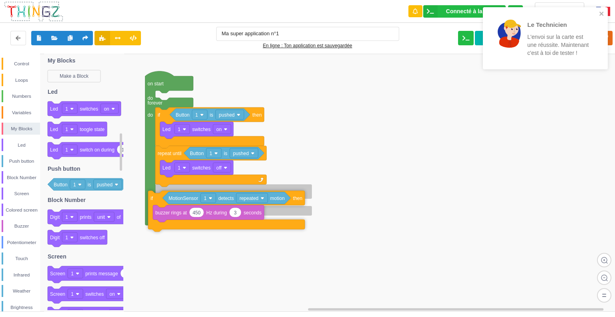
drag, startPoint x: 163, startPoint y: 99, endPoint x: 156, endPoint y: 199, distance: 100.4
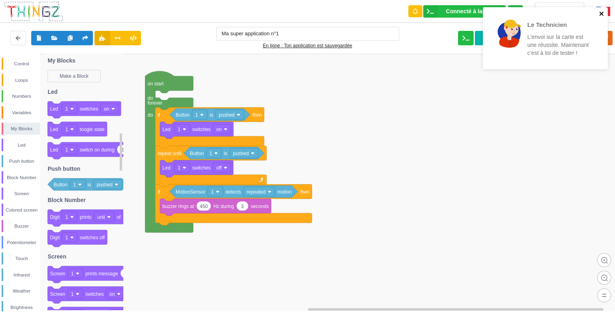
click at [601, 10] on icon "close" at bounding box center [602, 13] width 6 height 6
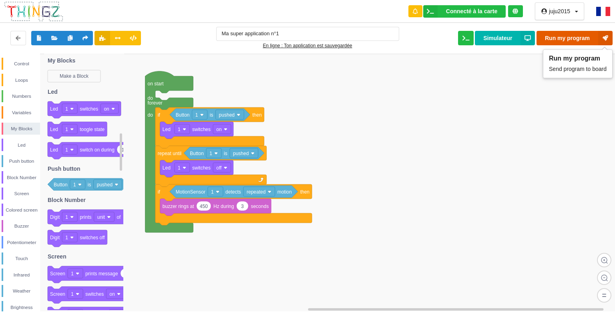
click at [601, 33] on icon at bounding box center [605, 38] width 14 height 14
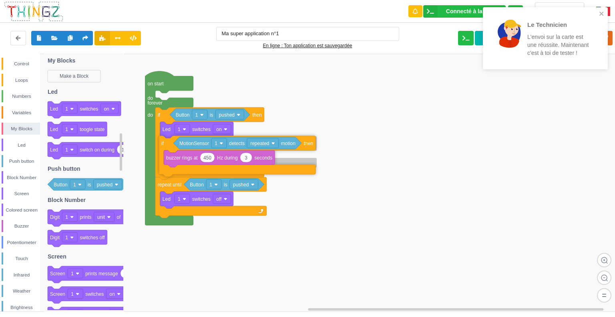
drag, startPoint x: 160, startPoint y: 192, endPoint x: 164, endPoint y: 144, distance: 47.8
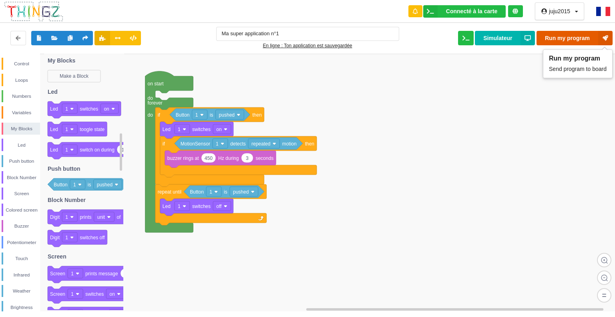
click at [581, 32] on button "Run my program" at bounding box center [575, 38] width 76 height 14
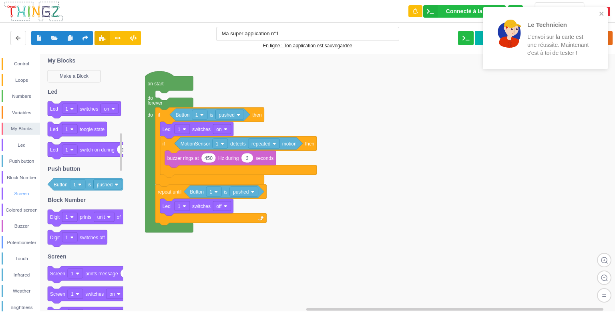
click at [23, 192] on div "Screen" at bounding box center [21, 193] width 37 height 8
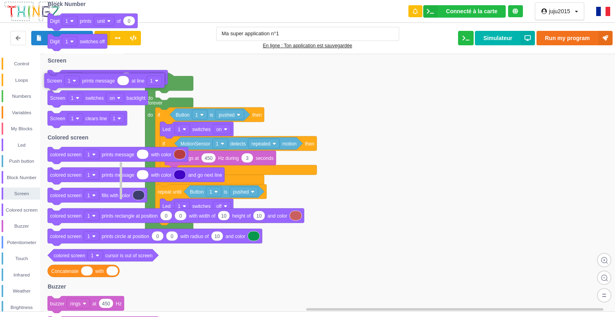
drag, startPoint x: 68, startPoint y: 76, endPoint x: 66, endPoint y: 82, distance: 6.5
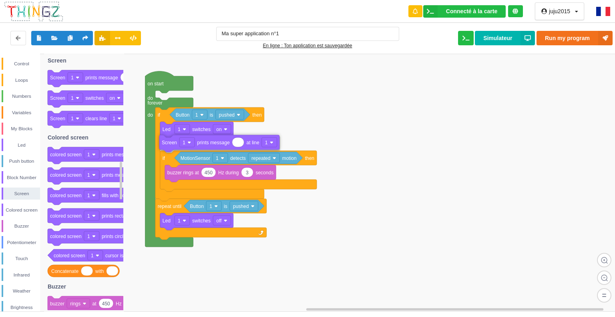
drag, startPoint x: 96, startPoint y: 77, endPoint x: 207, endPoint y: 143, distance: 129.2
click at [207, 143] on div "Control Loops Numbers Variables My Blocks Led Push button Block Number Screen C…" at bounding box center [310, 182] width 621 height 257
type input "w"
click at [260, 143] on input "helo i am milo" at bounding box center [251, 143] width 36 height 9
click at [248, 143] on input "helo i am [PERSON_NAME]" at bounding box center [251, 143] width 36 height 9
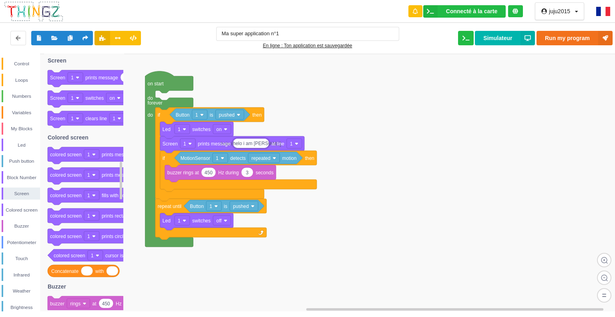
click at [249, 144] on input "helo i am [PERSON_NAME]" at bounding box center [251, 143] width 36 height 9
type input "helo I'am [PERSON_NAME]"
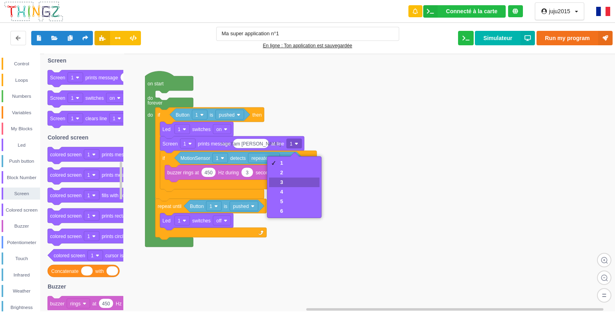
click at [285, 180] on div "3" at bounding box center [294, 182] width 50 height 10
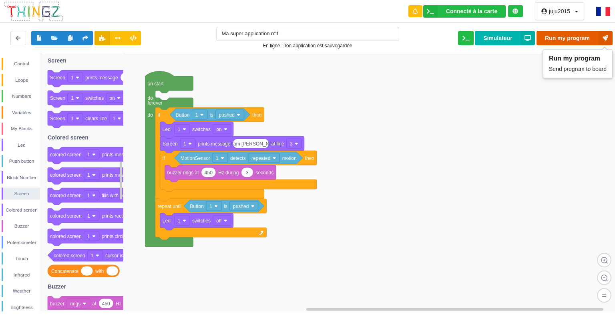
click at [569, 32] on button "Run my program" at bounding box center [575, 38] width 76 height 14
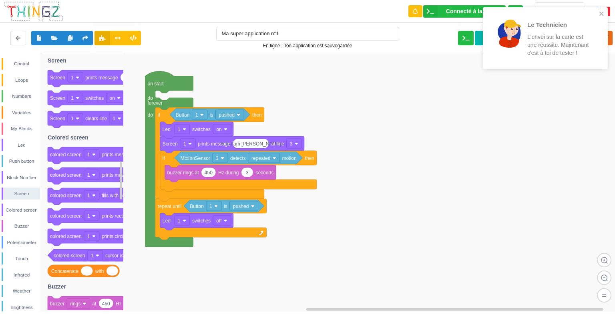
click at [602, 8] on div "Le Technicien L'envoi sur la carte est une réussite. Maintenant c'est à toi de …" at bounding box center [545, 38] width 125 height 62
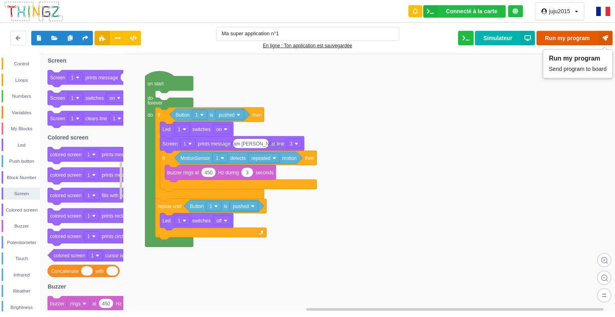
click at [593, 35] on button "Run my program" at bounding box center [575, 38] width 76 height 14
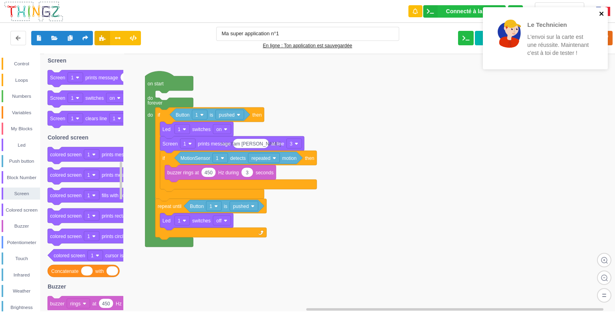
click at [603, 11] on icon "close" at bounding box center [602, 13] width 6 height 6
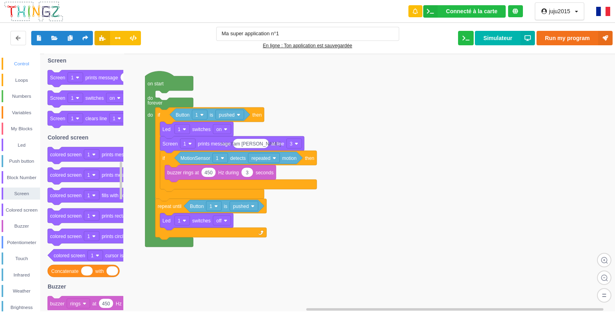
click at [18, 61] on div "Control" at bounding box center [21, 64] width 37 height 8
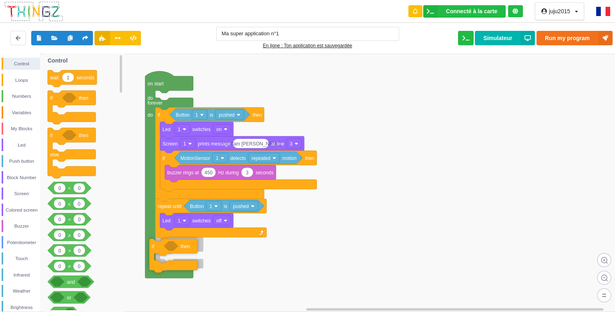
drag, startPoint x: 66, startPoint y: 99, endPoint x: 168, endPoint y: 247, distance: 179.7
click at [168, 247] on div "Control Loops Numbers Variables My Blocks Led Push button Block Number Screen C…" at bounding box center [310, 182] width 621 height 257
click at [12, 160] on div "Push button" at bounding box center [21, 161] width 37 height 8
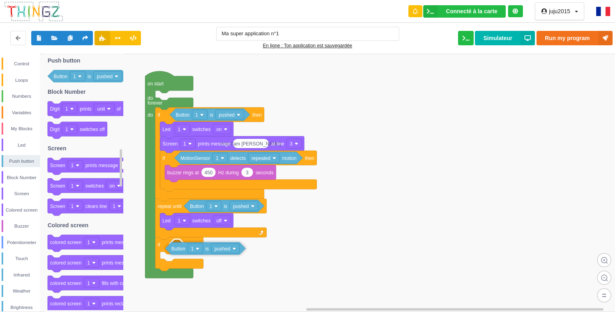
drag, startPoint x: 63, startPoint y: 76, endPoint x: 181, endPoint y: 248, distance: 208.6
click at [181, 248] on div "Control Loops Numbers Variables My Blocks Led Push button Block Number Screen C…" at bounding box center [310, 182] width 621 height 257
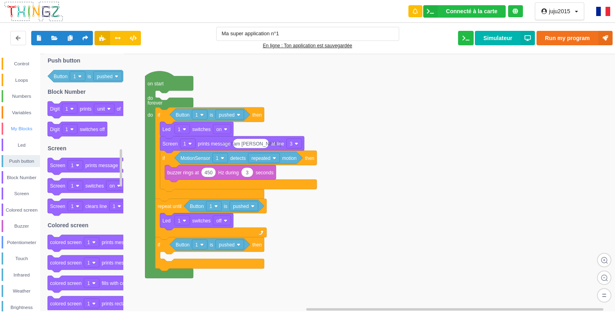
click at [22, 125] on div "My Blocks" at bounding box center [21, 129] width 37 height 8
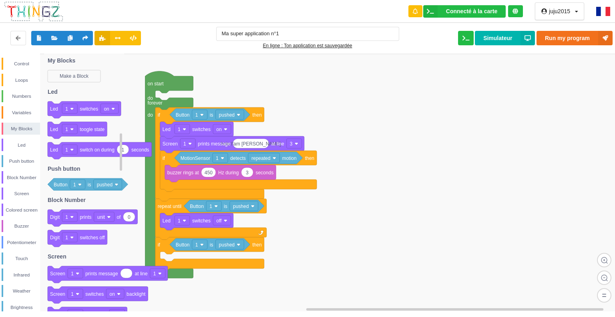
drag, startPoint x: 22, startPoint y: 125, endPoint x: 44, endPoint y: 135, distance: 24.6
click at [29, 125] on div "My Blocks" at bounding box center [21, 129] width 37 height 8
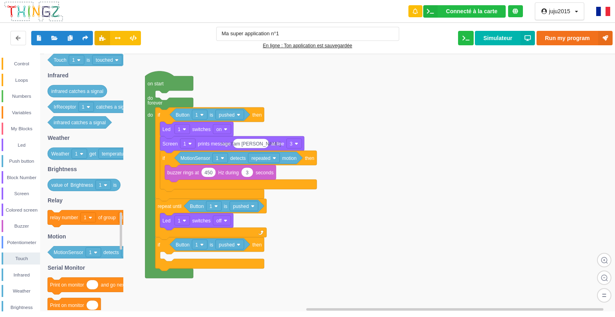
drag, startPoint x: 121, startPoint y: 156, endPoint x: 120, endPoint y: 235, distance: 79.3
click at [120, 235] on rect at bounding box center [121, 230] width 2 height 37
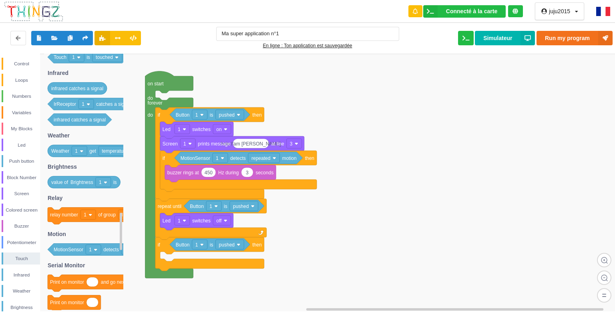
click at [120, 235] on rect at bounding box center [121, 231] width 2 height 37
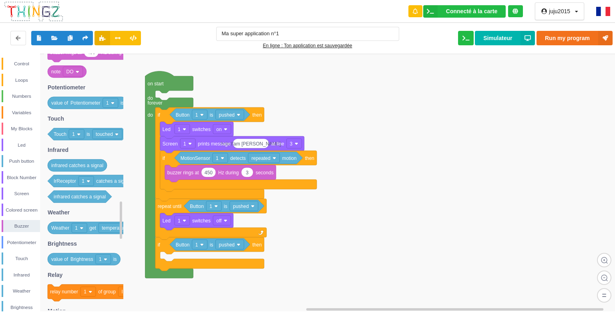
drag, startPoint x: 120, startPoint y: 240, endPoint x: 129, endPoint y: 229, distance: 14.3
click at [129, 229] on div "Control Loops Numbers Variables My Blocks Led Push button Block Number Screen C…" at bounding box center [310, 182] width 621 height 257
drag, startPoint x: 87, startPoint y: 226, endPoint x: 175, endPoint y: 249, distance: 91.1
click at [175, 249] on div "Control Loops Numbers Variables My Blocks Led Push button Block Number Screen C…" at bounding box center [310, 182] width 621 height 257
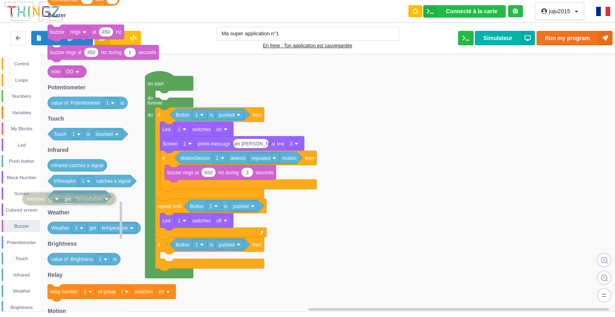
drag, startPoint x: 187, startPoint y: 251, endPoint x: 69, endPoint y: 195, distance: 130.7
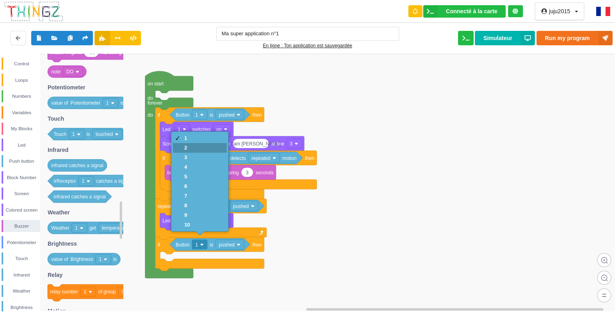
click at [187, 147] on div "2" at bounding box center [187, 148] width 6 height 6
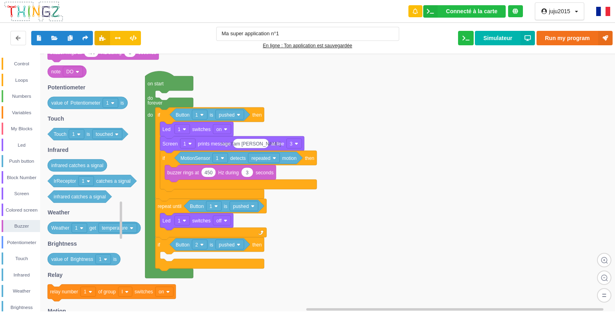
click at [90, 258] on text "Brightness" at bounding box center [81, 259] width 23 height 6
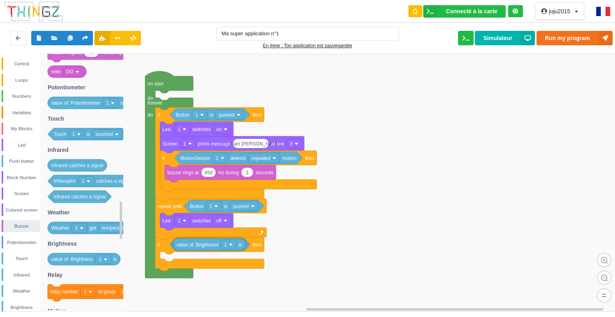
drag, startPoint x: 86, startPoint y: 264, endPoint x: 211, endPoint y: 247, distance: 126.0
click at [211, 247] on div "Control Loops Numbers Variables My Blocks Led Push button Block Number Screen C…" at bounding box center [310, 182] width 621 height 257
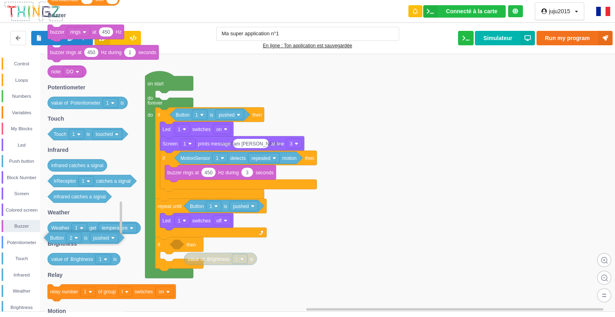
drag, startPoint x: 205, startPoint y: 243, endPoint x: 48, endPoint y: 237, distance: 157.1
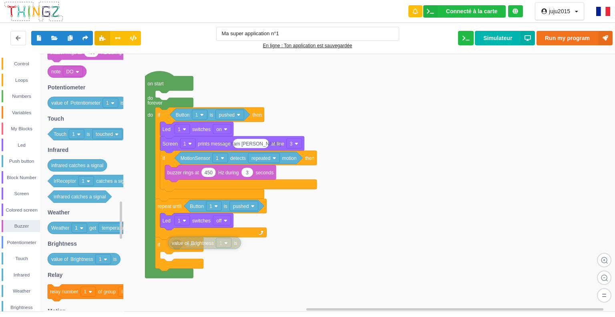
drag, startPoint x: 225, startPoint y: 261, endPoint x: 210, endPoint y: 246, distance: 21.0
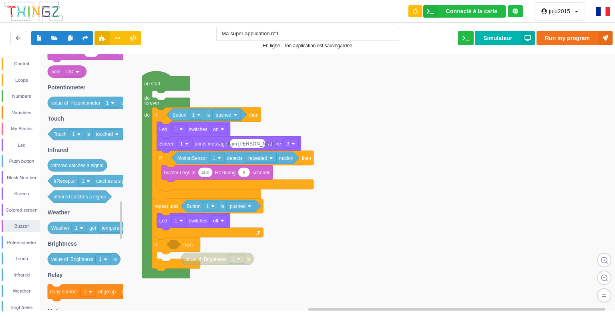
drag, startPoint x: 207, startPoint y: 245, endPoint x: 208, endPoint y: 251, distance: 6.4
click at [208, 251] on div "Control Loops Numbers Variables My Blocks Led Push button Block Number Screen C…" at bounding box center [310, 182] width 621 height 257
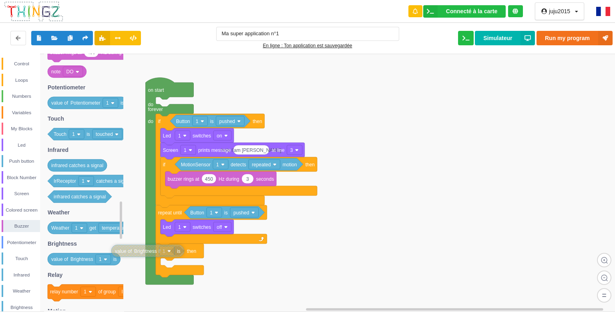
drag, startPoint x: 226, startPoint y: 267, endPoint x: 153, endPoint y: 254, distance: 74.5
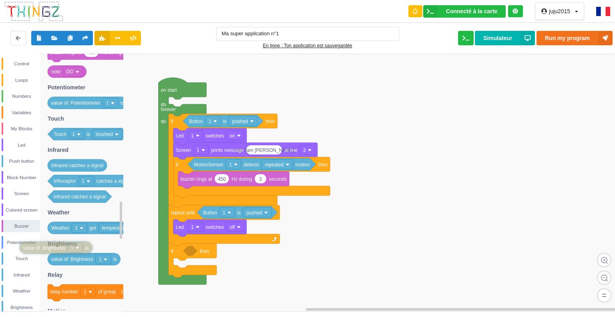
drag, startPoint x: 144, startPoint y: 251, endPoint x: 40, endPoint y: 249, distance: 104.5
click at [26, 158] on div "Push button" at bounding box center [21, 161] width 37 height 8
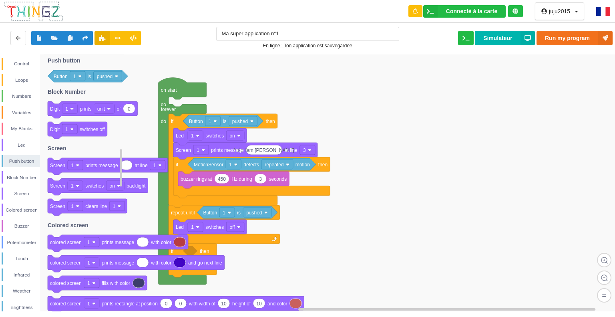
drag, startPoint x: 98, startPoint y: 84, endPoint x: 96, endPoint y: 78, distance: 5.3
click at [96, 78] on icon "1 wait seconds if then if then else 0 0 < 0 0 ≤ 0 0 = 0 0 ≥ 0 0 > 0 0 ≠ and or …" at bounding box center [84, 183] width 80 height 258
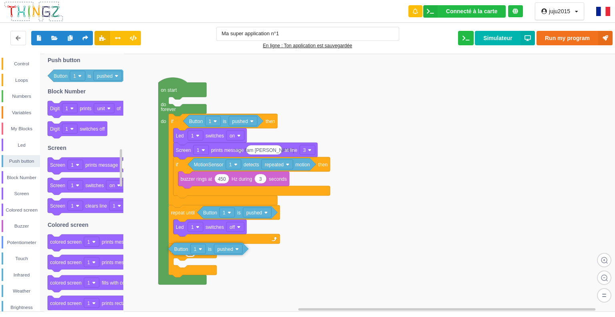
drag, startPoint x: 92, startPoint y: 73, endPoint x: 213, endPoint y: 245, distance: 210.5
click at [213, 245] on div "Control Loops Numbers Variables My Blocks Led Push button Block Number Screen C…" at bounding box center [310, 182] width 621 height 257
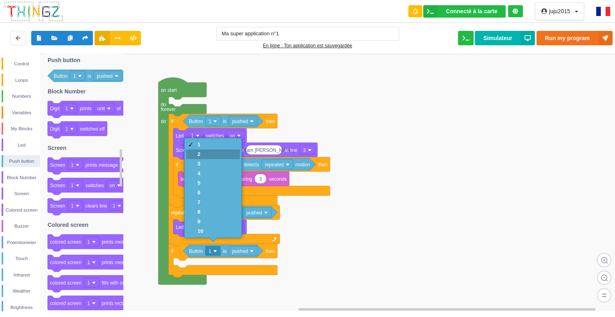
click at [195, 152] on div "2" at bounding box center [212, 154] width 53 height 10
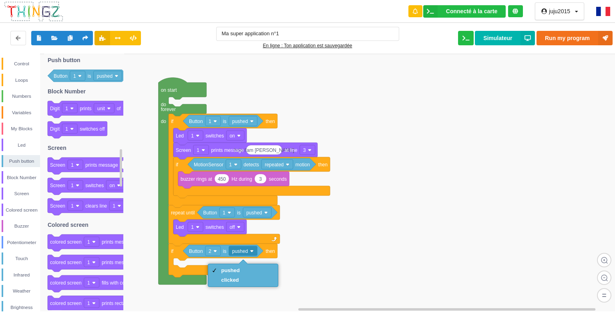
click at [299, 251] on rect at bounding box center [310, 183] width 621 height 258
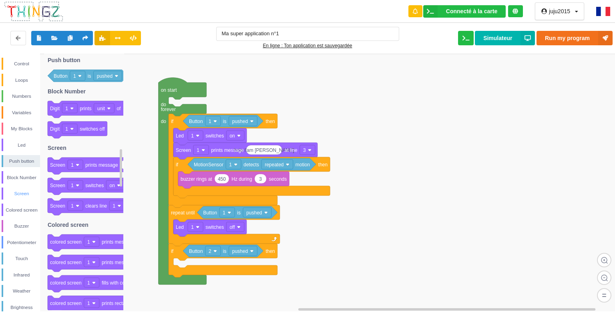
click at [26, 188] on div "Screen" at bounding box center [21, 193] width 38 height 12
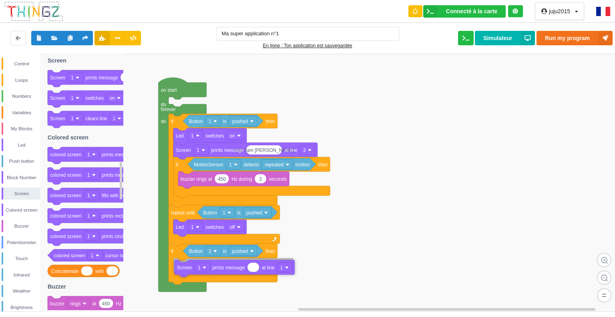
drag, startPoint x: 83, startPoint y: 76, endPoint x: 210, endPoint y: 265, distance: 228.3
click at [210, 265] on div "Control Loops Numbers Variables My Blocks Led Push button Block Number Screen C…" at bounding box center [310, 182] width 621 height 257
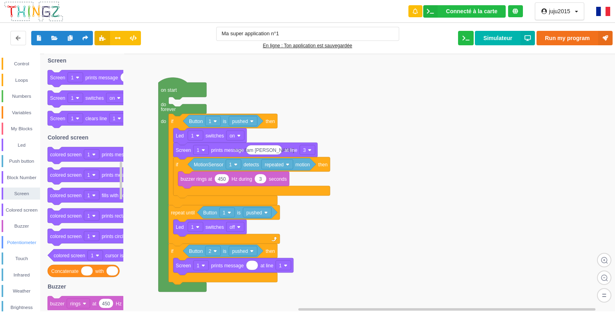
click at [15, 241] on div "Potentiometer" at bounding box center [21, 242] width 37 height 8
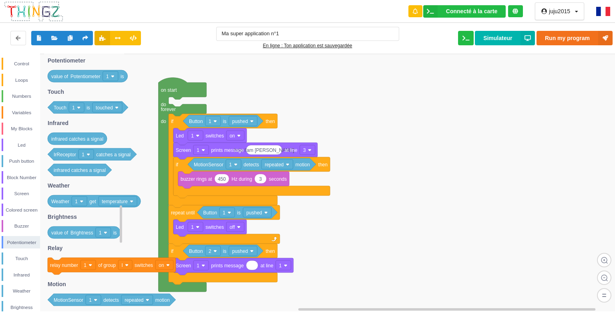
click at [125, 298] on text "repeated" at bounding box center [134, 300] width 19 height 6
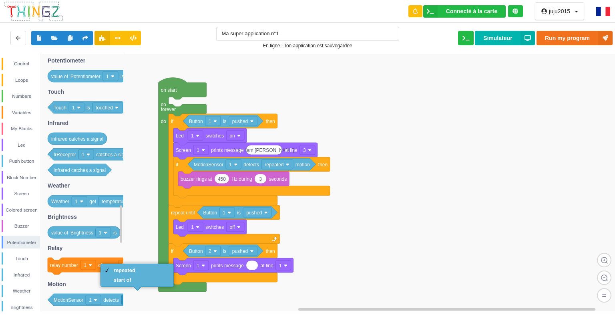
click at [521, 221] on rect at bounding box center [310, 183] width 621 height 258
type input "<"
type input "'"
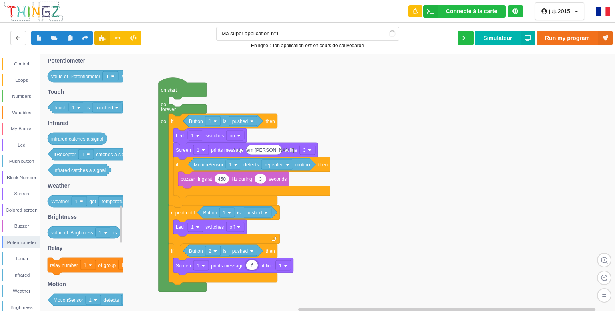
type input "f"
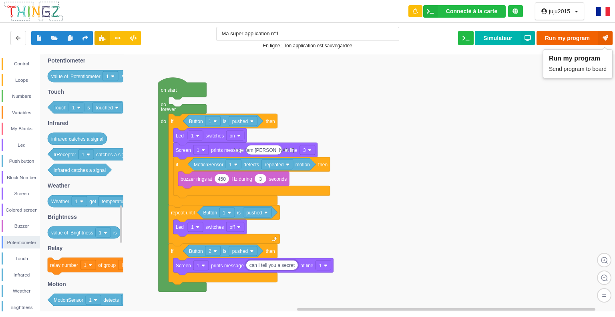
type input "can I tell you a secret"
click at [563, 34] on button "Run my program" at bounding box center [575, 38] width 76 height 14
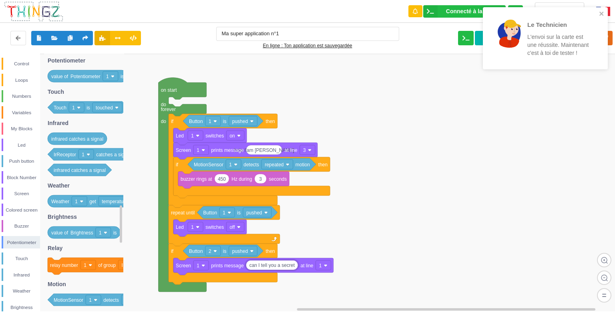
click at [601, 10] on div "Le Technicien L'envoi sur la carte est une réussite. Maintenant c'est à toi de …" at bounding box center [545, 38] width 125 height 62
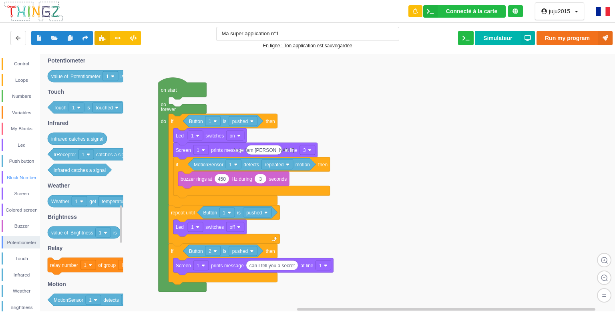
click at [19, 176] on div "Block Number" at bounding box center [21, 177] width 37 height 8
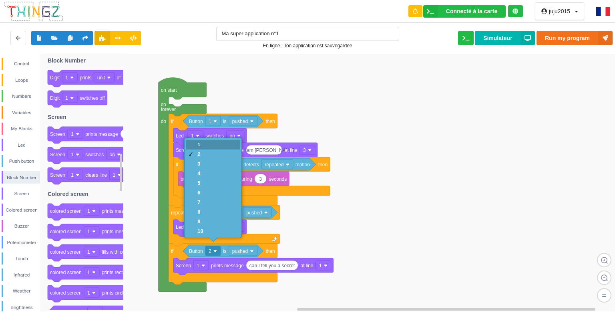
click at [202, 144] on div "1" at bounding box center [200, 144] width 6 height 6
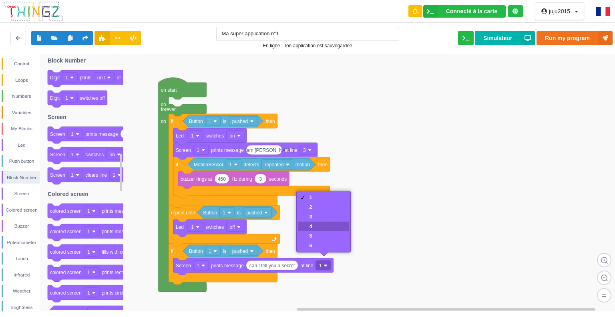
click at [319, 229] on div "4" at bounding box center [323, 226] width 50 height 10
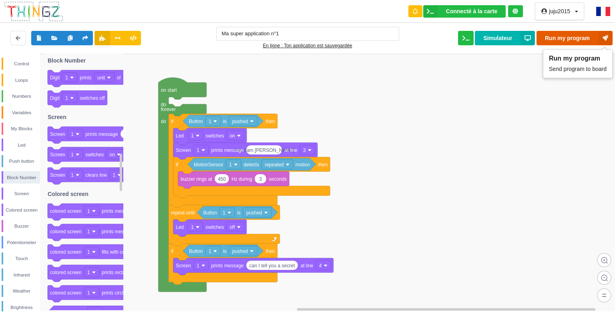
click at [586, 36] on button "Run my program" at bounding box center [575, 38] width 76 height 14
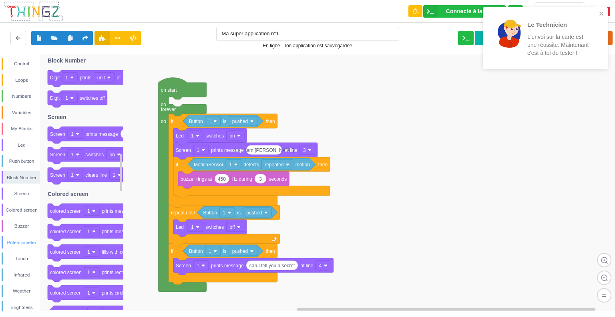
click at [12, 241] on div "Potentiometer" at bounding box center [21, 242] width 37 height 8
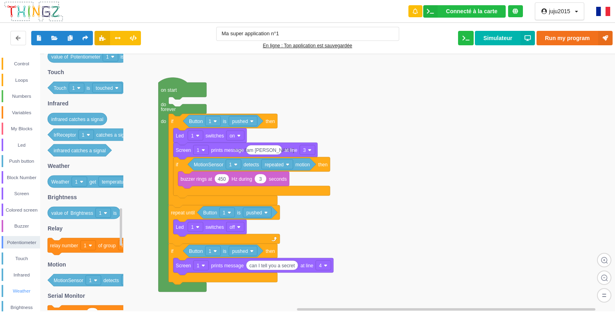
click at [23, 289] on div "Weather" at bounding box center [21, 291] width 37 height 8
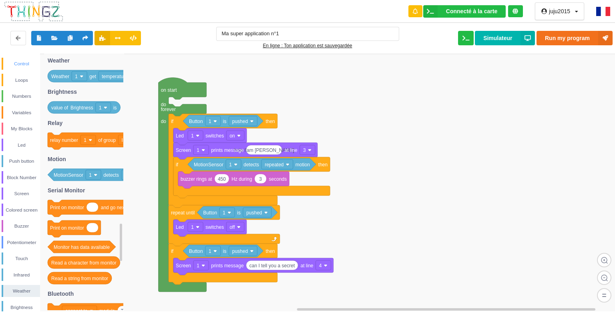
click at [21, 60] on div "Control" at bounding box center [21, 64] width 37 height 8
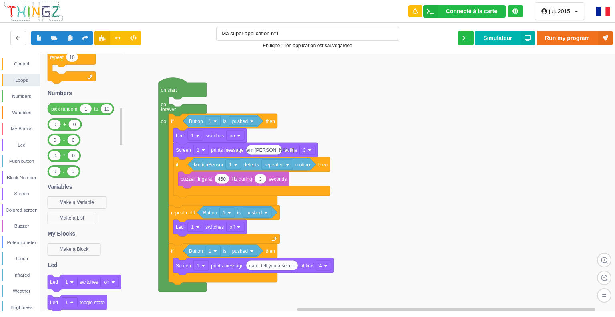
drag, startPoint x: 121, startPoint y: 74, endPoint x: 124, endPoint y: 127, distance: 52.9
click at [124, 127] on div "Control Loops Numbers Variables My Blocks Led Push button Block Number Screen C…" at bounding box center [310, 182] width 621 height 257
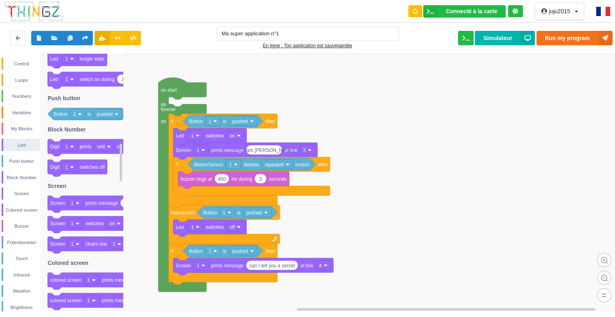
drag, startPoint x: 123, startPoint y: 150, endPoint x: 127, endPoint y: 104, distance: 46.3
click at [127, 106] on div "Control Loops Numbers Variables My Blocks Led Push button Block Number Screen C…" at bounding box center [310, 182] width 621 height 257
drag, startPoint x: 127, startPoint y: 103, endPoint x: 125, endPoint y: 117, distance: 13.8
click at [125, 116] on rect at bounding box center [310, 183] width 621 height 258
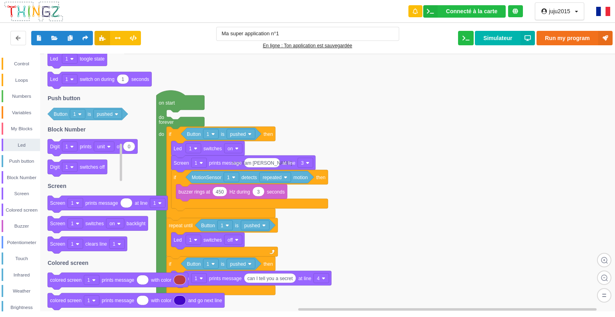
drag, startPoint x: 124, startPoint y: 139, endPoint x: 123, endPoint y: 148, distance: 9.2
click at [123, 142] on div "Control Loops Numbers Variables My Blocks Led Push button Block Number Screen C…" at bounding box center [310, 182] width 621 height 257
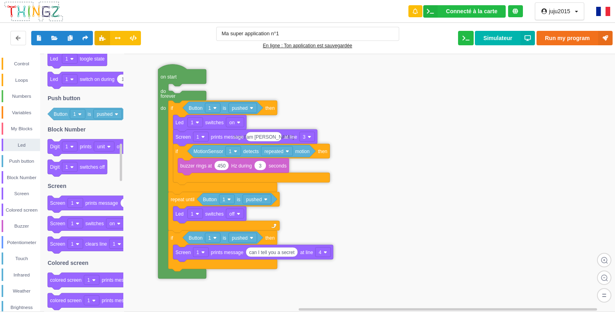
drag, startPoint x: 169, startPoint y: 136, endPoint x: 171, endPoint y: 90, distance: 45.7
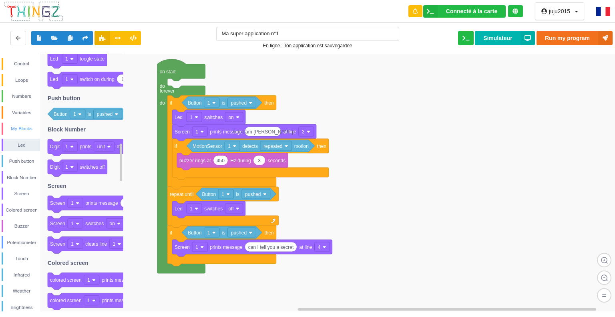
click at [14, 128] on div "My Blocks" at bounding box center [21, 129] width 37 height 8
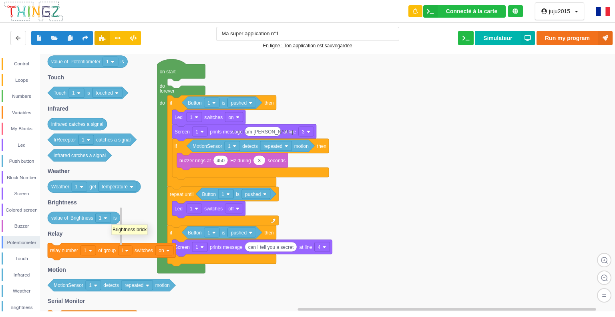
drag, startPoint x: 121, startPoint y: 146, endPoint x: 111, endPoint y: 220, distance: 74.7
click at [111, 220] on div "Control Loops Numbers Variables My Blocks Led Push button Block Number Screen C…" at bounding box center [310, 182] width 621 height 257
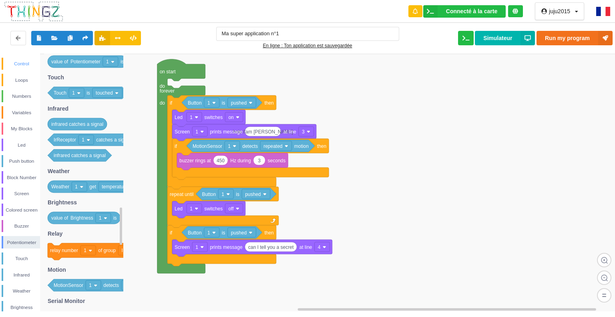
click at [18, 65] on div "Control" at bounding box center [21, 64] width 37 height 8
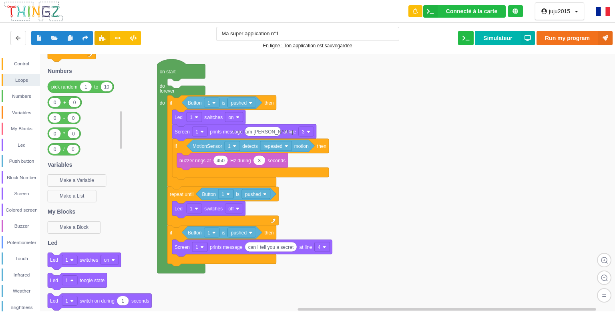
drag, startPoint x: 121, startPoint y: 78, endPoint x: 101, endPoint y: 134, distance: 59.4
click at [101, 134] on div "Control Loops Numbers Variables My Blocks Led Push button Block Number Screen C…" at bounding box center [310, 182] width 621 height 257
click at [19, 62] on div "Control" at bounding box center [21, 64] width 37 height 8
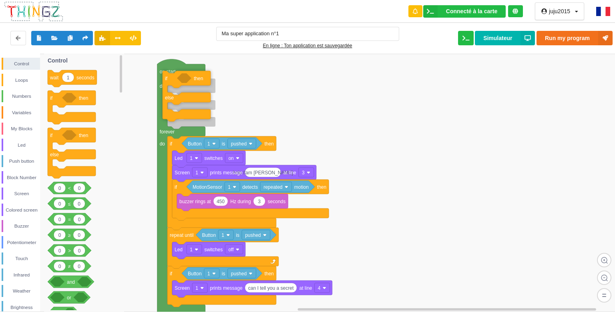
drag, startPoint x: 53, startPoint y: 133, endPoint x: 168, endPoint y: 77, distance: 127.9
click at [168, 77] on div "Control Loops Numbers Variables My Blocks Led Push button Block Number Screen C…" at bounding box center [310, 182] width 621 height 257
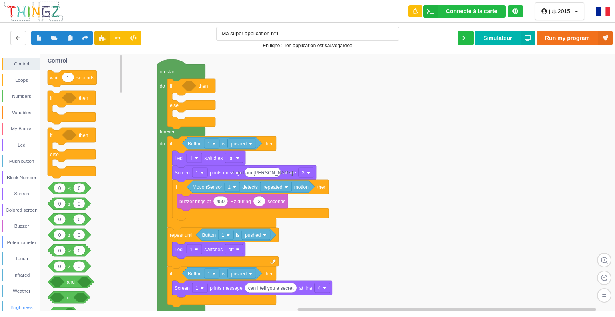
click at [18, 306] on div "Brightness" at bounding box center [21, 307] width 37 height 8
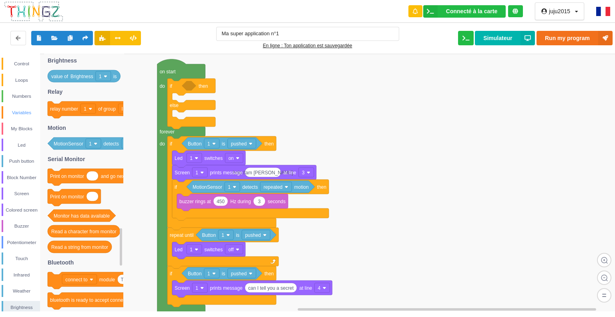
click at [20, 111] on div "Variables" at bounding box center [21, 113] width 37 height 8
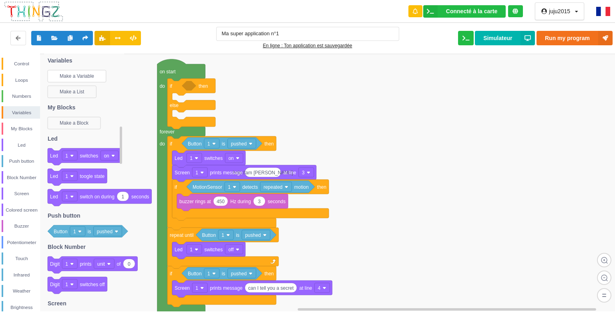
click at [70, 76] on text "Make a Variable" at bounding box center [77, 76] width 34 height 6
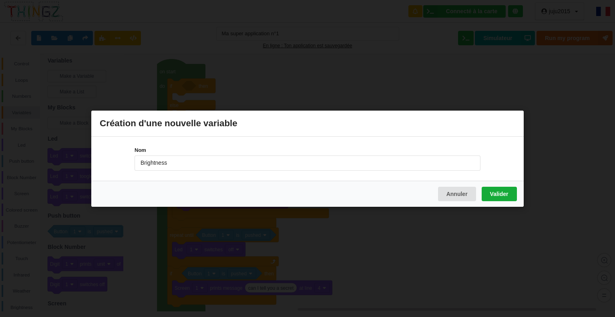
type input "Brightness"
click at [496, 191] on button "Valider" at bounding box center [499, 193] width 35 height 14
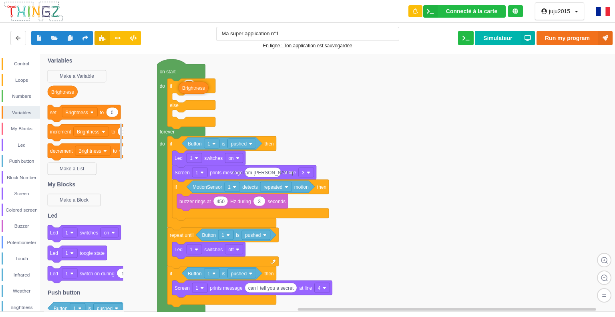
drag, startPoint x: 62, startPoint y: 92, endPoint x: 193, endPoint y: 88, distance: 131.0
click at [193, 88] on div "Control Loops Numbers Variables My Blocks Led Push button Block Number Screen C…" at bounding box center [310, 182] width 621 height 257
drag, startPoint x: 194, startPoint y: 88, endPoint x: 187, endPoint y: 100, distance: 14.0
click at [17, 96] on div "Numbers" at bounding box center [21, 96] width 37 height 8
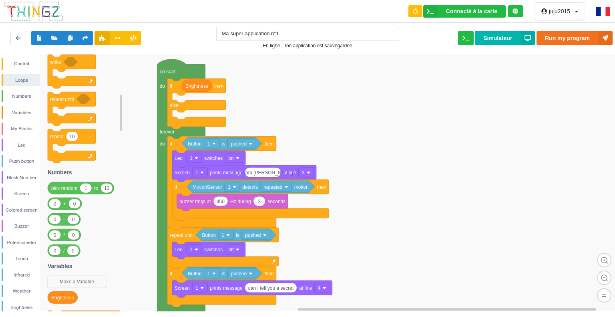
drag, startPoint x: 121, startPoint y: 122, endPoint x: 113, endPoint y: 106, distance: 17.5
click at [113, 106] on div "Control Loops Numbers Variables My Blocks Led Push button Block Number Screen C…" at bounding box center [310, 182] width 621 height 257
drag, startPoint x: 63, startPoint y: 204, endPoint x: 192, endPoint y: 98, distance: 167.5
click at [192, 98] on div "Control Loops Numbers Variables My Blocks Led Push button Block Number Screen C…" at bounding box center [310, 182] width 621 height 257
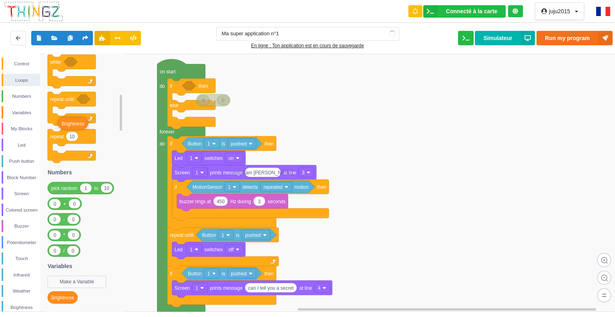
drag, startPoint x: 191, startPoint y: 88, endPoint x: 68, endPoint y: 125, distance: 128.8
drag, startPoint x: 212, startPoint y: 100, endPoint x: 191, endPoint y: 86, distance: 25.1
drag, startPoint x: 219, startPoint y: 103, endPoint x: 74, endPoint y: 210, distance: 180.0
click at [22, 308] on div "Brightness" at bounding box center [21, 307] width 37 height 8
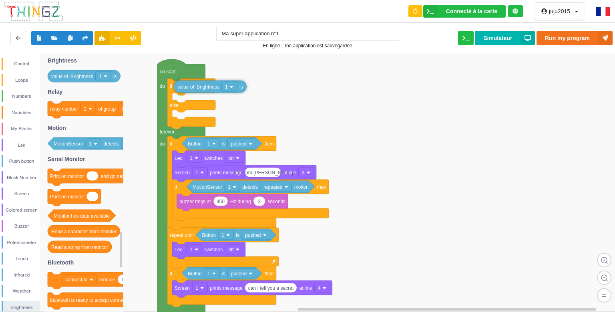
drag, startPoint x: 67, startPoint y: 75, endPoint x: 193, endPoint y: 85, distance: 126.6
click at [193, 85] on div "Control Loops Numbers Variables My Blocks Led Push button Block Number Screen C…" at bounding box center [310, 182] width 621 height 257
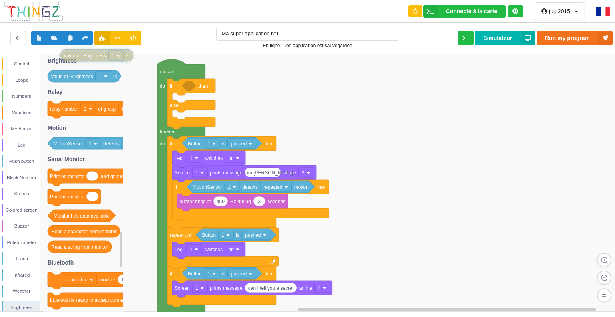
drag, startPoint x: 248, startPoint y: 101, endPoint x: 105, endPoint y: 42, distance: 154.7
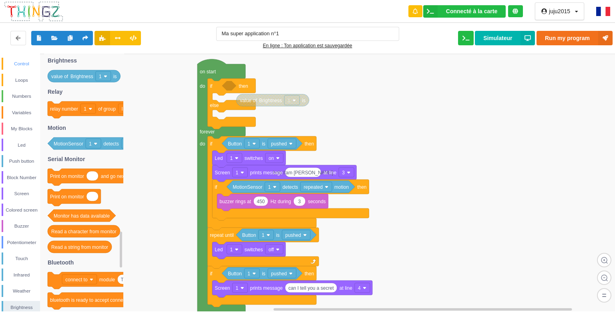
click at [17, 64] on div "Control" at bounding box center [21, 64] width 37 height 8
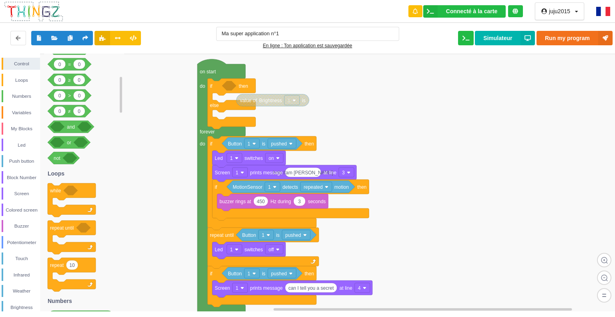
drag, startPoint x: 120, startPoint y: 78, endPoint x: 119, endPoint y: 99, distance: 21.7
click at [119, 99] on div "Control Loops Numbers Variables My Blocks Led Push button Block Number Screen C…" at bounding box center [310, 182] width 621 height 257
drag, startPoint x: 57, startPoint y: 159, endPoint x: 224, endPoint y: 85, distance: 182.7
click at [224, 85] on div "Control Loops Numbers Variables My Blocks Led Push button Block Number Screen C…" at bounding box center [310, 182] width 621 height 257
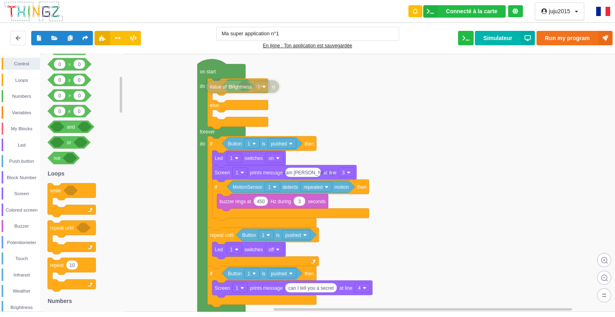
drag, startPoint x: 275, startPoint y: 99, endPoint x: 245, endPoint y: 85, distance: 32.8
drag, startPoint x: 212, startPoint y: 88, endPoint x: 266, endPoint y: 103, distance: 56.0
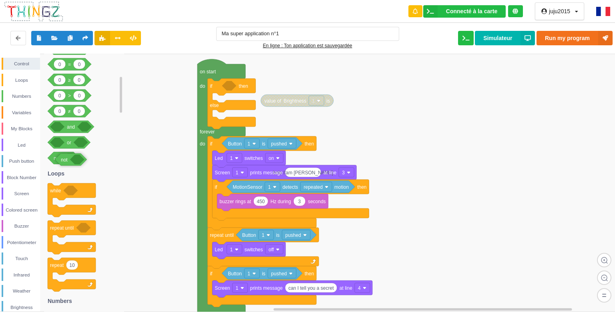
drag, startPoint x: 244, startPoint y: 88, endPoint x: 78, endPoint y: 162, distance: 182.3
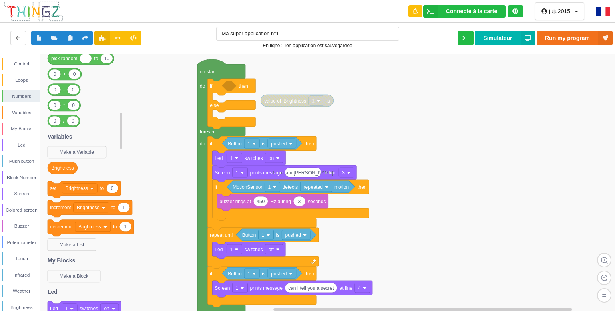
drag, startPoint x: 121, startPoint y: 104, endPoint x: 111, endPoint y: 140, distance: 37.3
click at [111, 140] on div "Control Loops Numbers Variables My Blocks Led Push button Block Number Screen C…" at bounding box center [310, 182] width 621 height 257
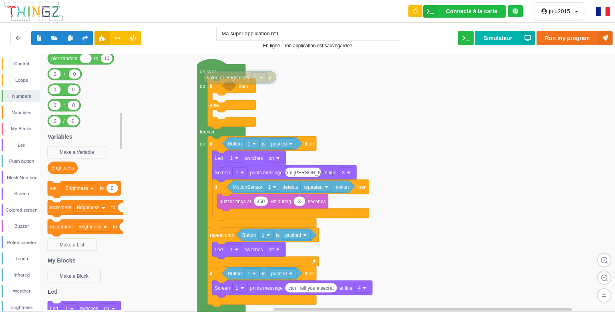
drag, startPoint x: 282, startPoint y: 103, endPoint x: 225, endPoint y: 80, distance: 61.8
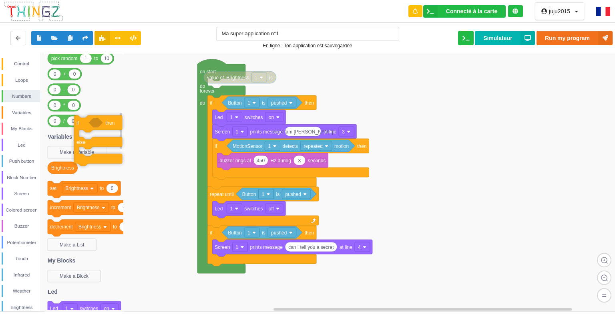
drag, startPoint x: 217, startPoint y: 88, endPoint x: 83, endPoint y: 125, distance: 139.7
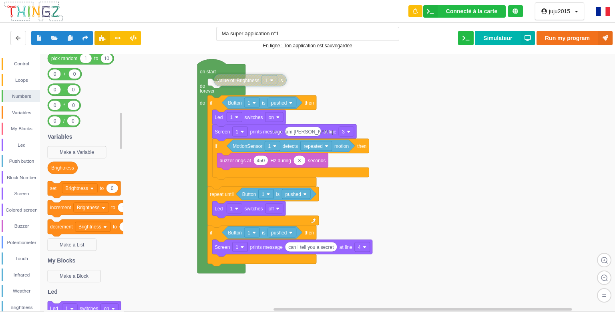
drag, startPoint x: 231, startPoint y: 82, endPoint x: 243, endPoint y: 81, distance: 11.2
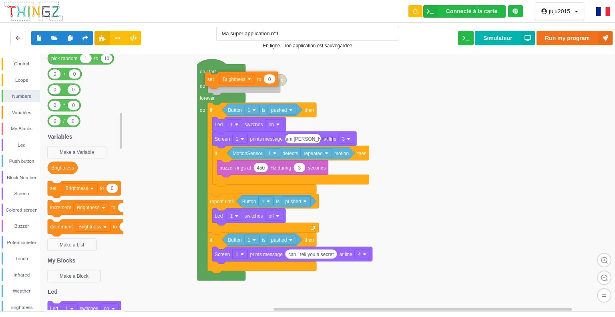
drag, startPoint x: 57, startPoint y: 189, endPoint x: 215, endPoint y: 79, distance: 191.6
click at [215, 79] on div "Control Loops Numbers Variables My Blocks Led Push button Block Number Screen C…" at bounding box center [310, 182] width 621 height 257
click at [20, 64] on div "Control" at bounding box center [21, 64] width 37 height 8
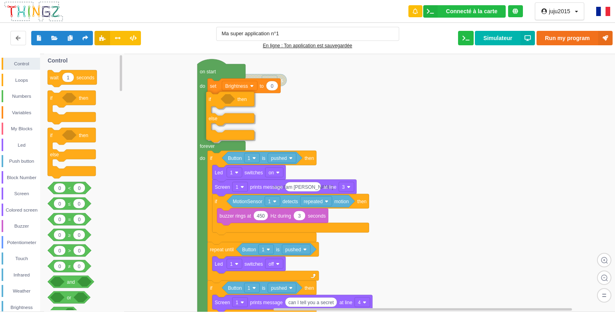
drag, startPoint x: 118, startPoint y: 121, endPoint x: 239, endPoint y: 98, distance: 123.8
click at [239, 98] on div "Control Loops Numbers Variables My Blocks Led Push button Block Number Screen C…" at bounding box center [310, 182] width 621 height 257
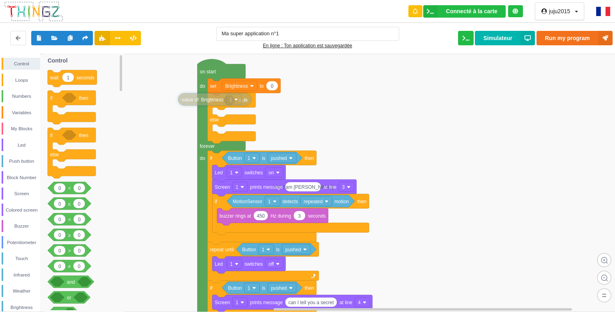
drag, startPoint x: 286, startPoint y: 80, endPoint x: 248, endPoint y: 100, distance: 42.6
drag, startPoint x: 213, startPoint y: 100, endPoint x: 243, endPoint y: 112, distance: 32.0
drag, startPoint x: 71, startPoint y: 189, endPoint x: 233, endPoint y: 104, distance: 183.1
click at [233, 104] on div "Control Loops Numbers Variables My Blocks Led Push button Block Number Screen C…" at bounding box center [310, 182] width 621 height 257
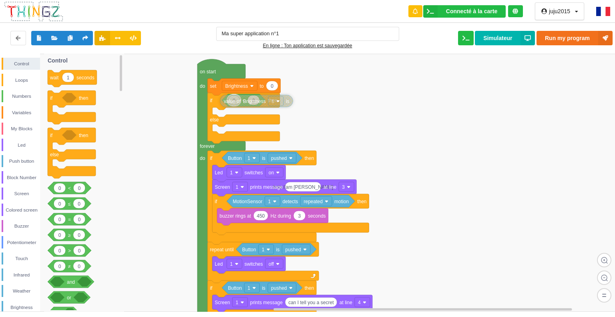
drag, startPoint x: 235, startPoint y: 112, endPoint x: 248, endPoint y: 102, distance: 16.2
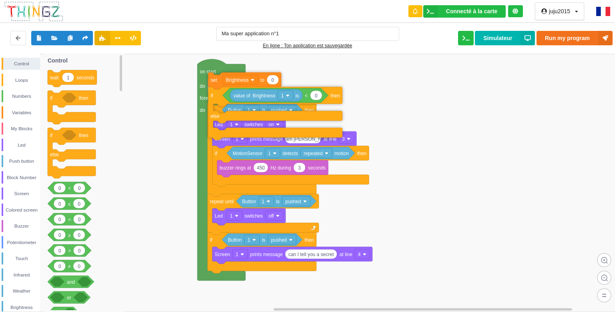
drag, startPoint x: 215, startPoint y: 86, endPoint x: 216, endPoint y: 80, distance: 6.1
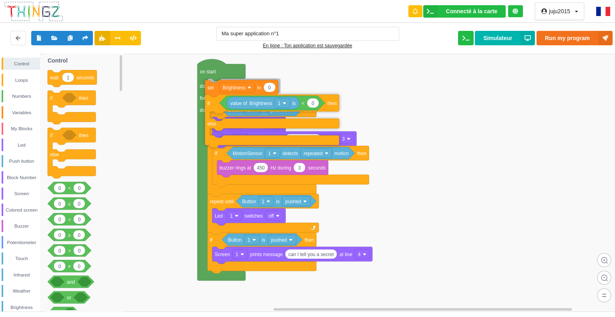
drag, startPoint x: 214, startPoint y: 85, endPoint x: 209, endPoint y: 89, distance: 6.0
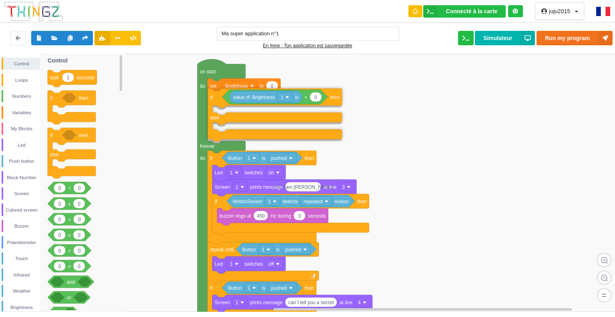
drag, startPoint x: 218, startPoint y: 102, endPoint x: 215, endPoint y: 98, distance: 5.1
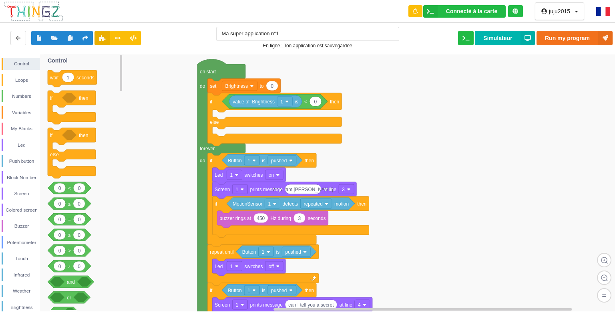
click at [531, 182] on rect at bounding box center [310, 183] width 621 height 258
type input "999"
click at [298, 113] on rect at bounding box center [310, 183] width 621 height 258
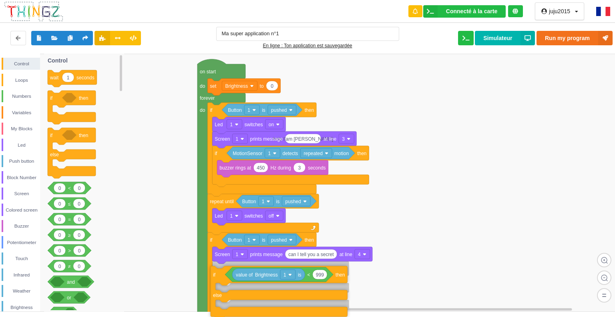
drag, startPoint x: 243, startPoint y: 122, endPoint x: 247, endPoint y: 294, distance: 172.2
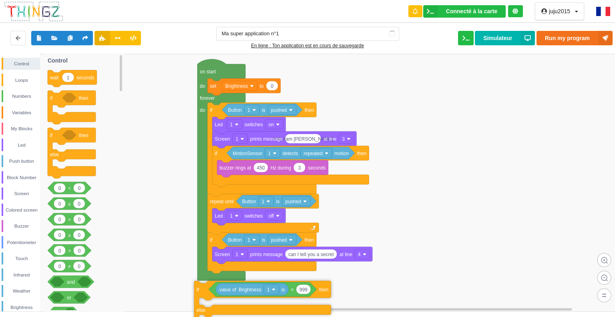
drag, startPoint x: 271, startPoint y: 291, endPoint x: 253, endPoint y: 310, distance: 26.3
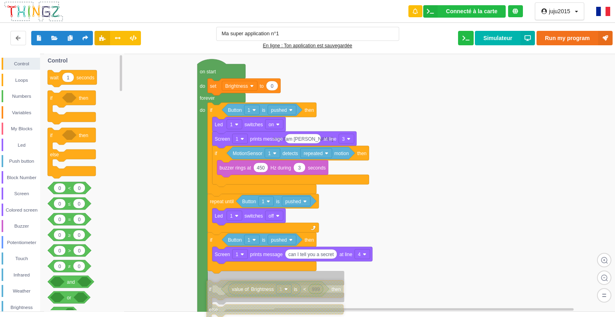
drag, startPoint x: 203, startPoint y: 292, endPoint x: 216, endPoint y: 292, distance: 12.4
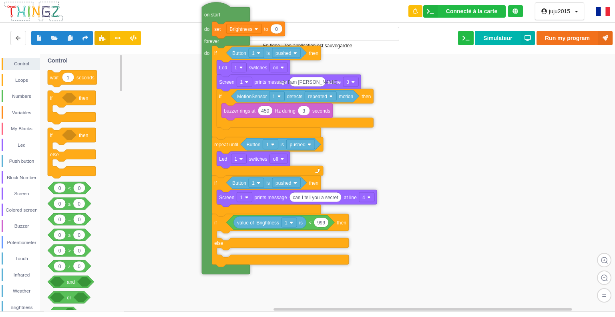
drag, startPoint x: 200, startPoint y: 194, endPoint x: 203, endPoint y: 137, distance: 57.8
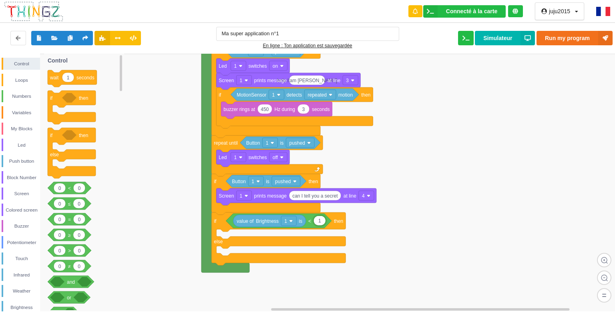
type input "10"
click at [11, 191] on div "Screen" at bounding box center [21, 193] width 37 height 8
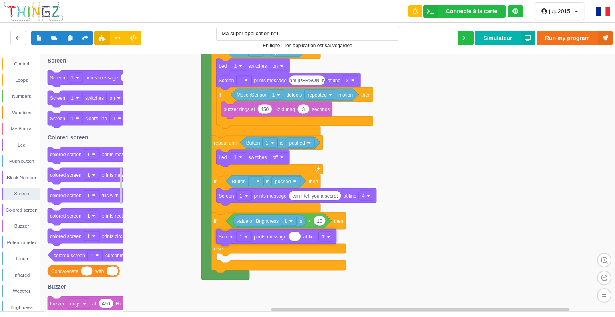
drag, startPoint x: 94, startPoint y: 78, endPoint x: 265, endPoint y: 235, distance: 232.1
click at [265, 235] on div "Control Loops Numbers Variables My Blocks Led Push button Block Number Screen C…" at bounding box center [310, 182] width 621 height 257
click at [293, 235] on input "i'm" at bounding box center [295, 235] width 12 height 9
click at [298, 238] on input "I'm" at bounding box center [295, 235] width 12 height 9
click at [335, 236] on input "I'm scared of the dark" at bounding box center [315, 235] width 52 height 9
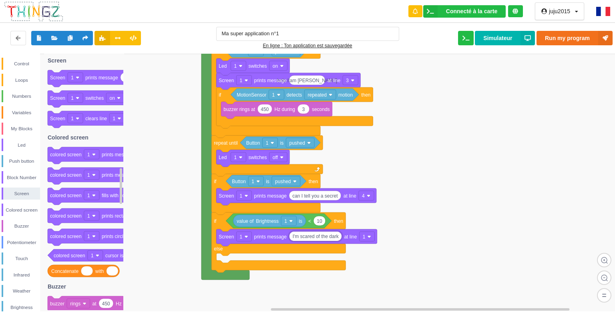
click at [335, 235] on input "I'm scared of the dark" at bounding box center [315, 235] width 52 height 9
type input "I'm scared of the dark"
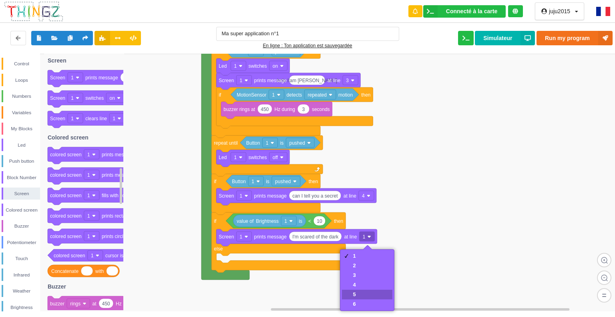
click at [359, 291] on div "5" at bounding box center [367, 294] width 50 height 10
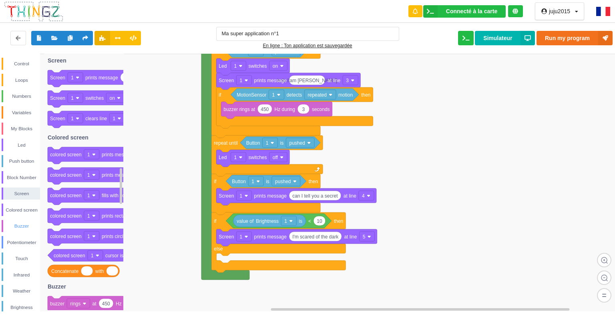
click at [29, 222] on div "Buzzer" at bounding box center [21, 226] width 37 height 8
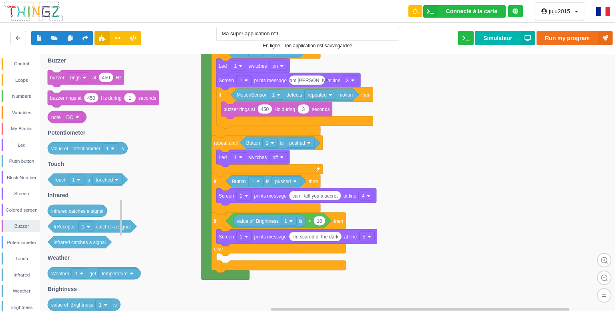
click at [82, 75] on rect at bounding box center [78, 77] width 23 height 10
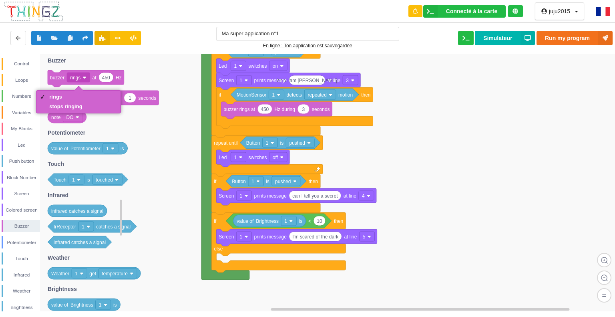
click at [83, 74] on rect at bounding box center [78, 77] width 23 height 10
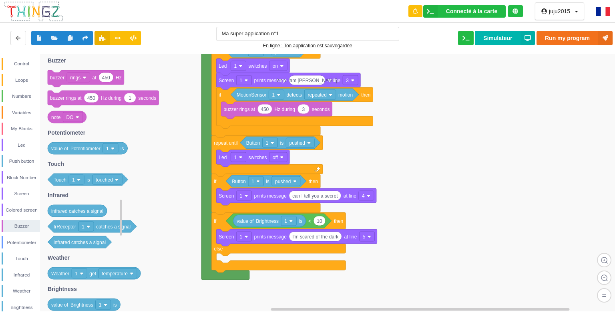
click at [84, 75] on rect at bounding box center [78, 77] width 23 height 10
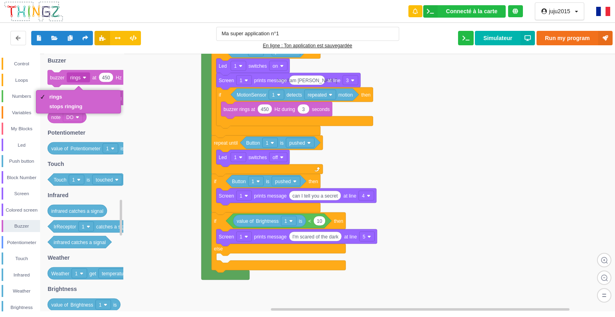
click at [164, 251] on rect at bounding box center [310, 183] width 621 height 258
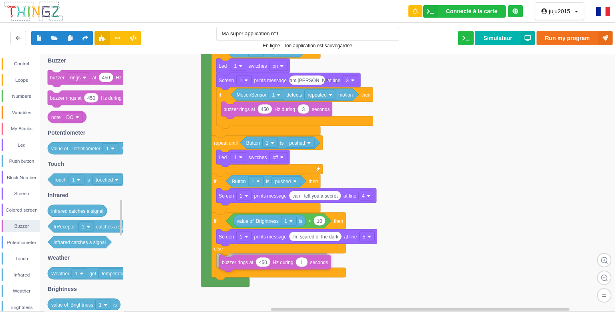
drag, startPoint x: 104, startPoint y: 99, endPoint x: 272, endPoint y: 263, distance: 235.0
click at [273, 263] on div "Control Loops Numbers Variables My Blocks Led Push button Block Number Screen C…" at bounding box center [310, 182] width 621 height 257
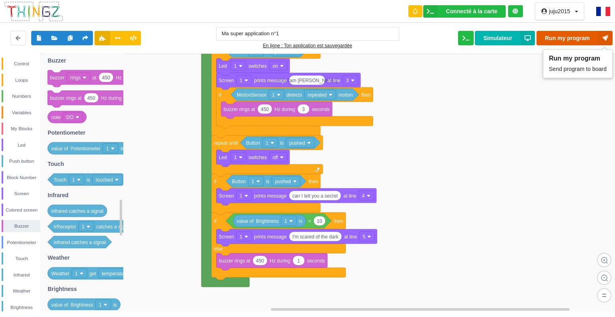
click at [596, 35] on button "Run my program" at bounding box center [575, 38] width 76 height 14
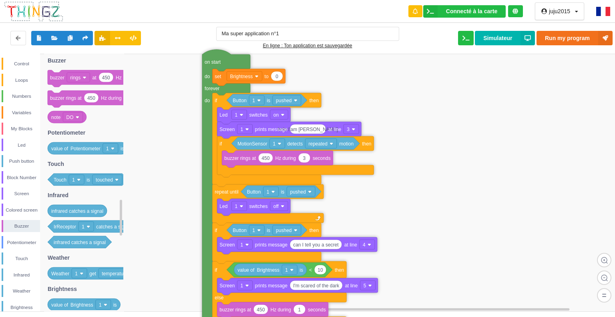
drag, startPoint x: 208, startPoint y: 117, endPoint x: 209, endPoint y: 167, distance: 50.1
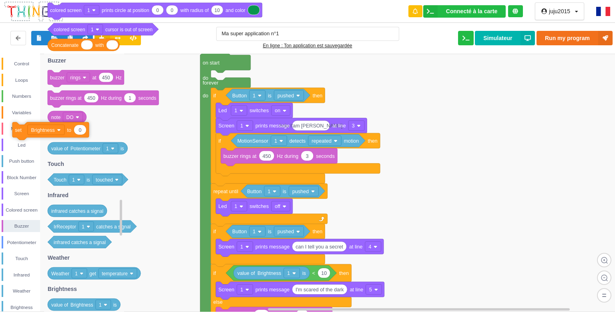
drag, startPoint x: 241, startPoint y: 75, endPoint x: 48, endPoint y: 128, distance: 200.0
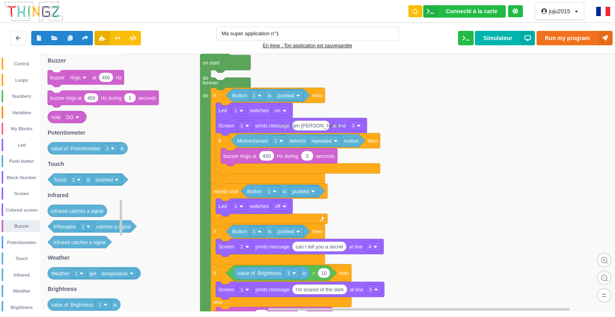
click at [48, 128] on rect at bounding box center [67, 133] width 38 height 12
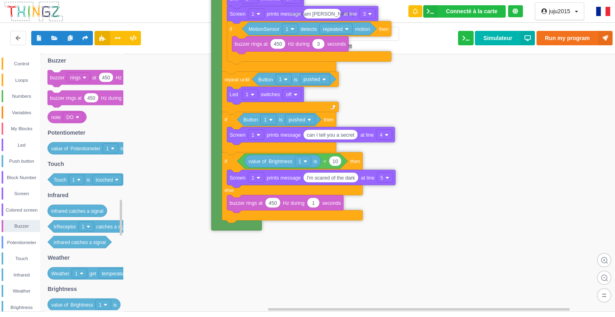
drag, startPoint x: 207, startPoint y: 123, endPoint x: 219, endPoint y: 13, distance: 111.1
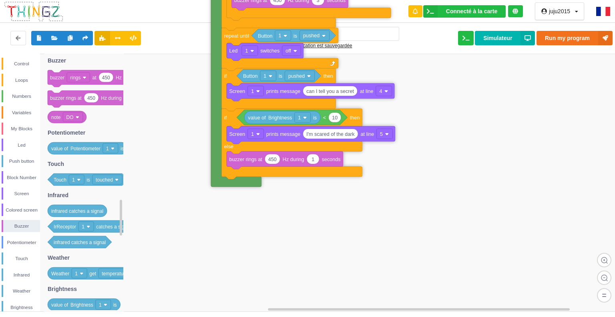
drag, startPoint x: 207, startPoint y: 235, endPoint x: 218, endPoint y: 80, distance: 155.3
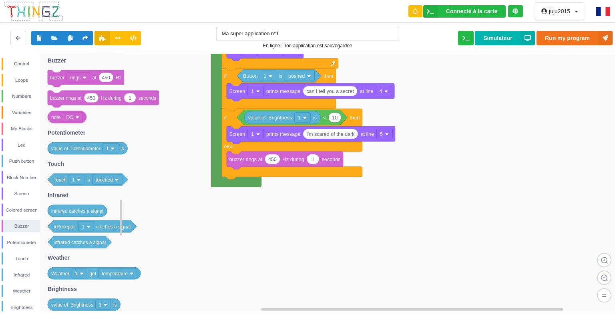
click at [130, 273] on image at bounding box center [132, 273] width 4 height 4
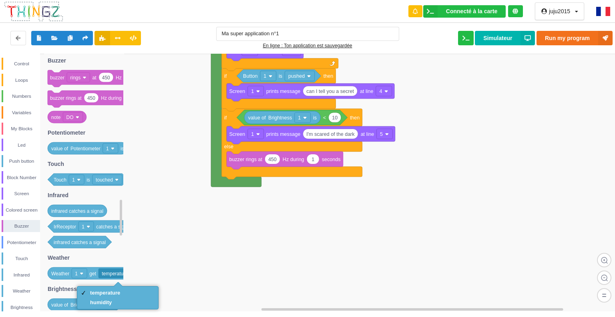
click at [192, 283] on rect at bounding box center [310, 183] width 621 height 258
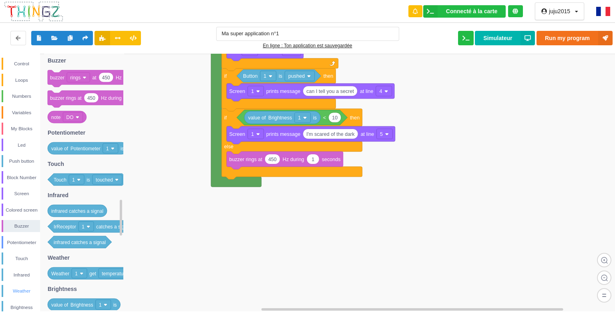
click at [25, 288] on div "Weather" at bounding box center [21, 291] width 37 height 8
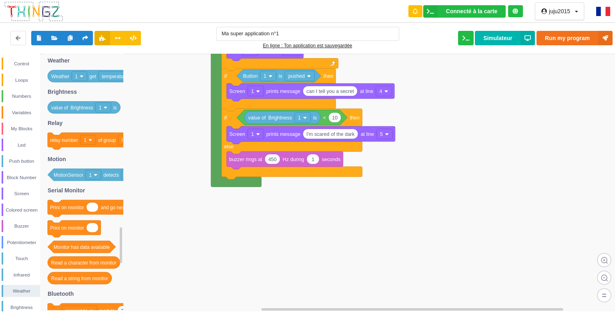
click at [26, 89] on div "Control Loops Numbers Variables My Blocks Led Push button Block Number Screen C…" at bounding box center [20, 226] width 40 height 337
click at [27, 94] on div "Numbers" at bounding box center [21, 96] width 37 height 8
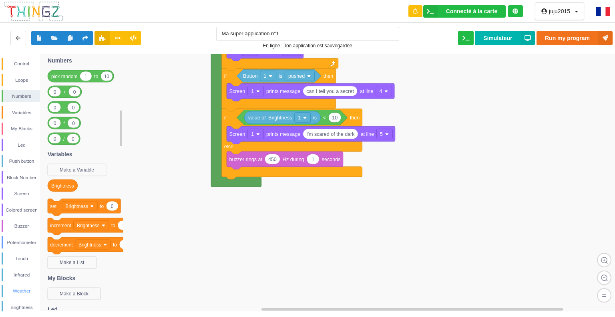
click at [23, 285] on div "Weather" at bounding box center [21, 291] width 38 height 12
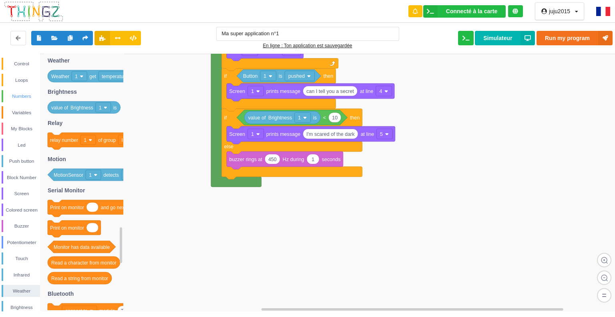
click at [24, 93] on div "Numbers" at bounding box center [21, 96] width 37 height 8
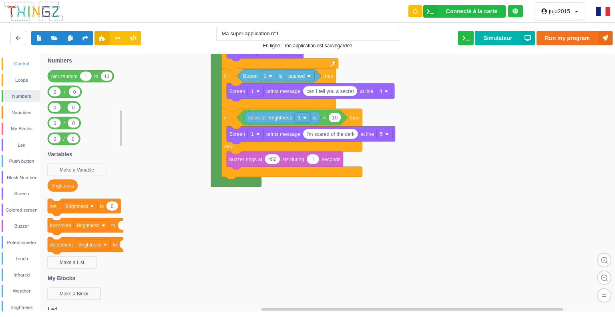
click at [16, 61] on div "Control" at bounding box center [21, 64] width 37 height 8
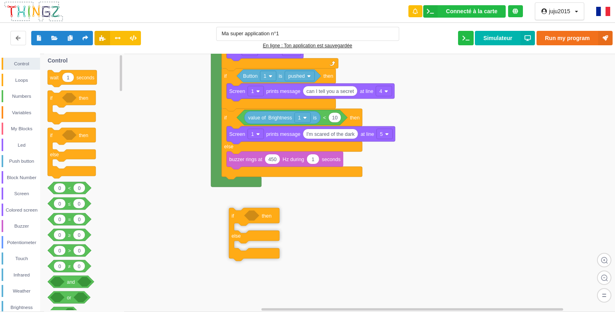
drag, startPoint x: 76, startPoint y: 149, endPoint x: 263, endPoint y: 222, distance: 201.4
click at [257, 229] on div "Control Loops Numbers Variables My Blocks Led Push button Block Number Screen C…" at bounding box center [310, 182] width 621 height 257
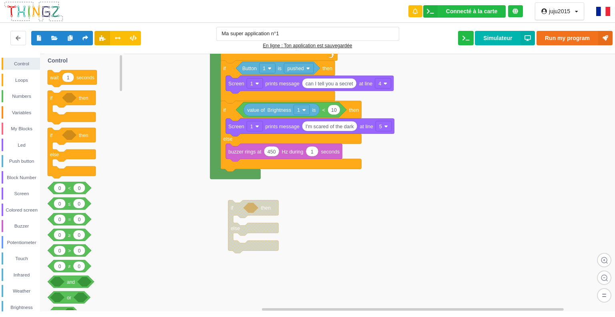
drag, startPoint x: 263, startPoint y: 226, endPoint x: 262, endPoint y: 217, distance: 9.2
click at [262, 217] on div "Control Loops Numbers Variables My Blocks Led Push button Block Number Screen C…" at bounding box center [310, 182] width 621 height 257
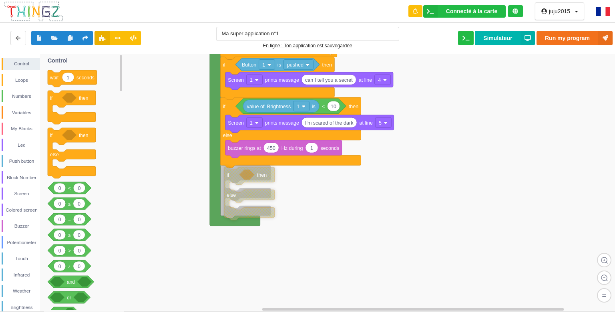
drag, startPoint x: 263, startPoint y: 207, endPoint x: 256, endPoint y: 177, distance: 30.8
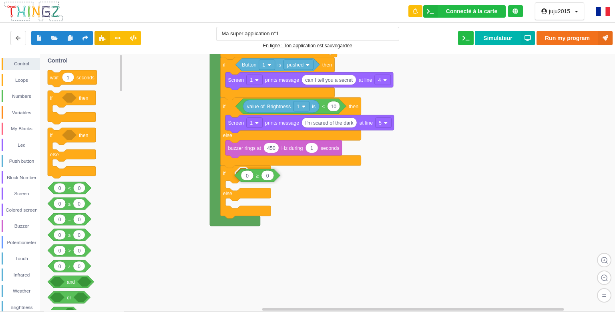
drag, startPoint x: 82, startPoint y: 236, endPoint x: 267, endPoint y: 176, distance: 194.9
click at [267, 176] on div "Control Loops Numbers Variables My Blocks Led Push button Block Number Screen C…" at bounding box center [310, 182] width 621 height 257
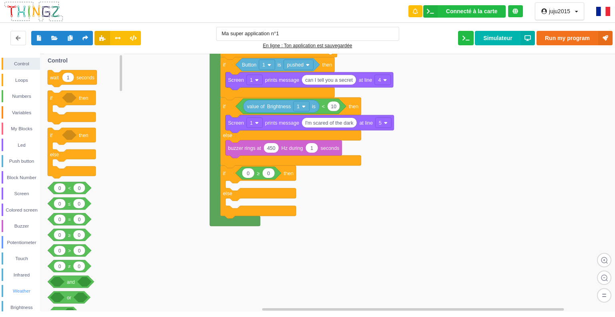
click at [19, 288] on div "Weather" at bounding box center [21, 291] width 37 height 8
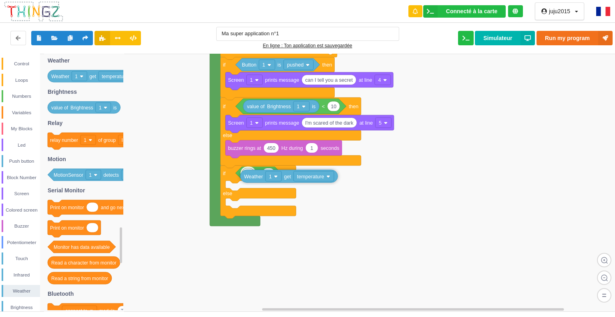
drag, startPoint x: 92, startPoint y: 78, endPoint x: 284, endPoint y: 179, distance: 217.4
click at [284, 179] on div "Control Loops Numbers Variables My Blocks Led Push button Block Number Screen C…" at bounding box center [310, 182] width 621 height 257
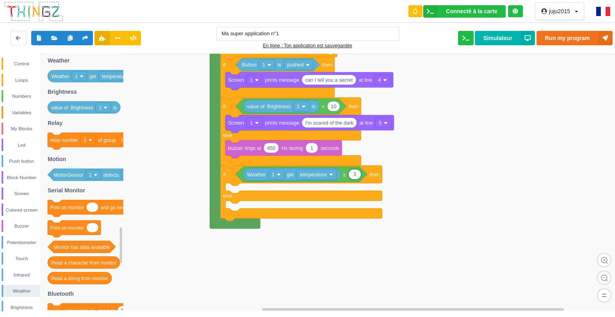
type input "30"
click at [19, 224] on div "Buzzer" at bounding box center [21, 226] width 37 height 8
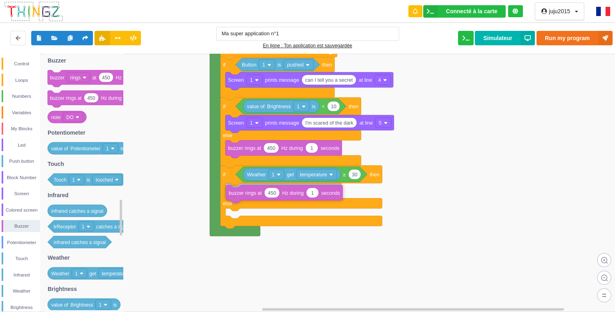
drag, startPoint x: 107, startPoint y: 98, endPoint x: 286, endPoint y: 193, distance: 202.0
click at [286, 193] on div "Control Loops Numbers Variables My Blocks Led Push button Block Number Screen C…" at bounding box center [310, 182] width 621 height 257
type input "3"
click at [26, 190] on div "Screen" at bounding box center [21, 193] width 37 height 8
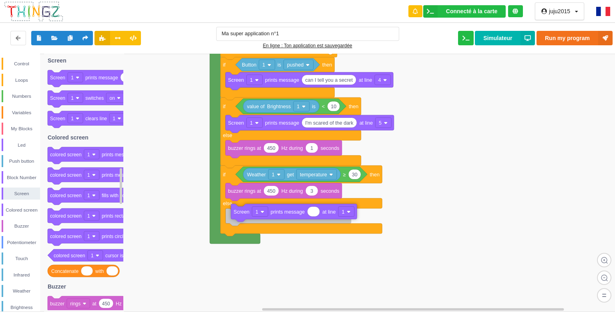
drag, startPoint x: 93, startPoint y: 81, endPoint x: 269, endPoint y: 219, distance: 223.9
click at [271, 219] on div "Control Loops Numbers Variables My Blocks Led Push button Block Number Screen C…" at bounding box center [310, 182] width 621 height 257
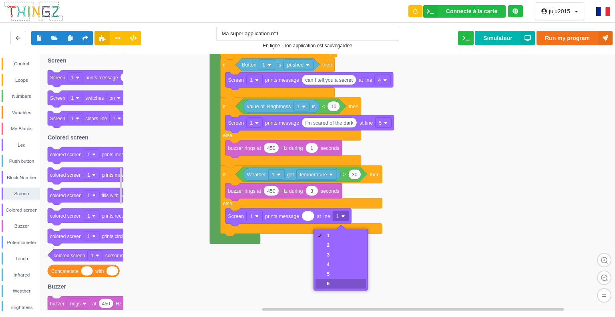
click at [326, 279] on div "6" at bounding box center [341, 284] width 50 height 10
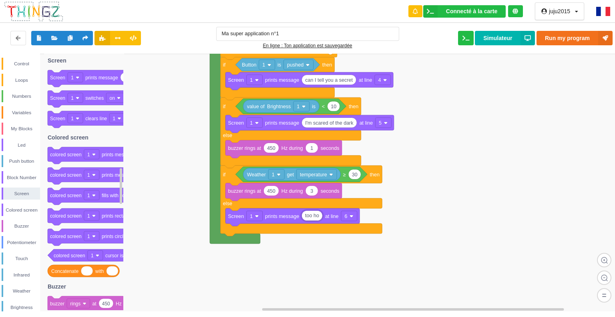
type input "too hot"
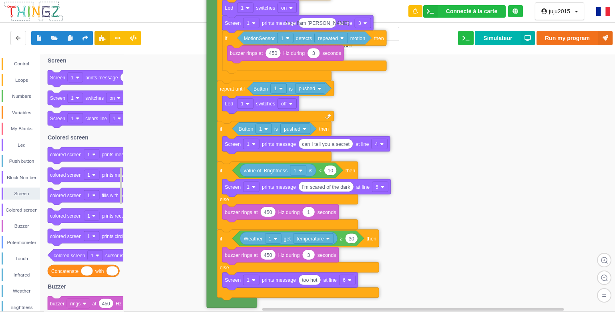
drag, startPoint x: 219, startPoint y: 150, endPoint x: 218, endPoint y: 229, distance: 79.3
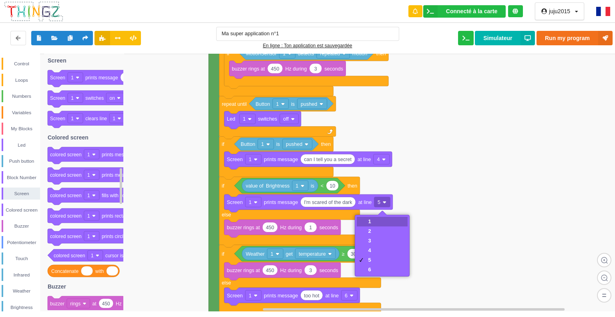
click at [381, 218] on div "1" at bounding box center [382, 222] width 50 height 10
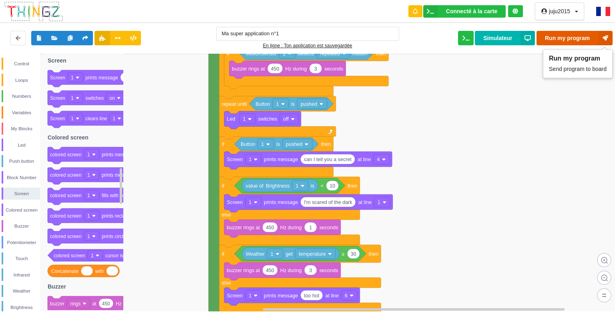
click at [571, 34] on button "Run my program" at bounding box center [575, 38] width 76 height 14
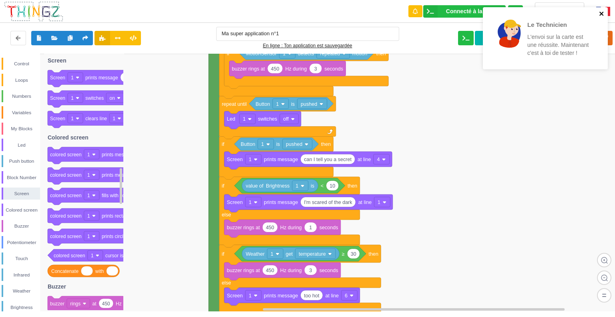
click at [599, 12] on icon "close" at bounding box center [601, 14] width 4 height 4
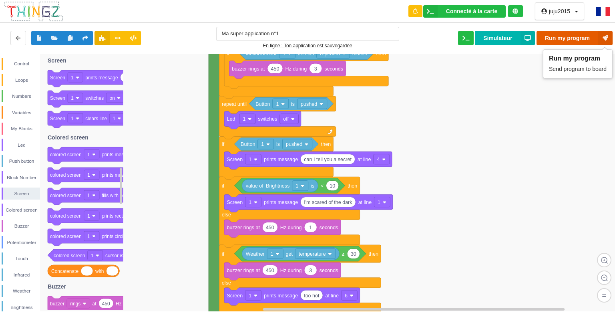
click at [606, 35] on icon at bounding box center [605, 38] width 14 height 14
type input "40"
click at [582, 34] on button "Run my program" at bounding box center [575, 38] width 76 height 14
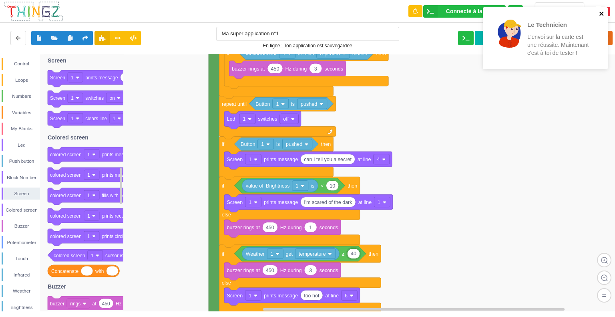
click at [599, 12] on icon "close" at bounding box center [602, 13] width 6 height 6
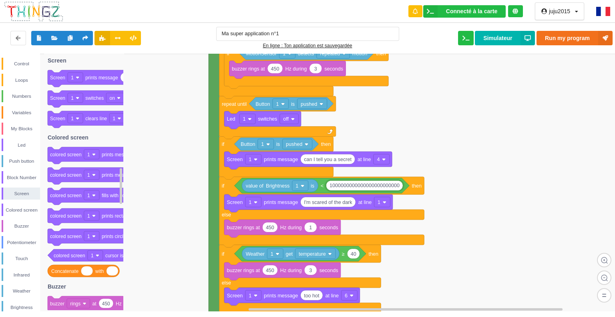
click at [338, 187] on input "1000000000000000000000000" at bounding box center [364, 186] width 76 height 10
type input "1000000000000000000000000"
click at [589, 36] on button "Run my program" at bounding box center [575, 38] width 76 height 14
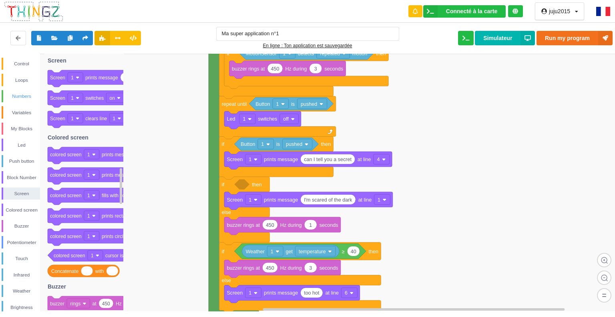
click at [20, 92] on div "Numbers" at bounding box center [21, 96] width 37 height 8
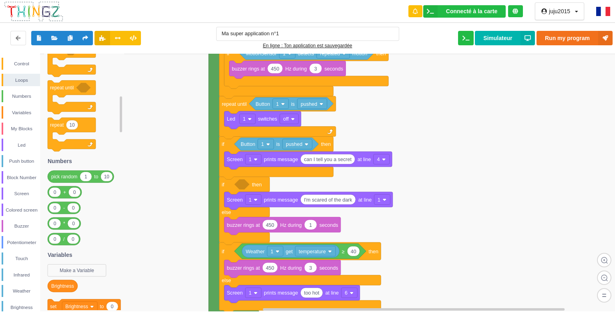
drag, startPoint x: 120, startPoint y: 121, endPoint x: 122, endPoint y: 107, distance: 14.1
click at [122, 107] on rect at bounding box center [121, 114] width 2 height 36
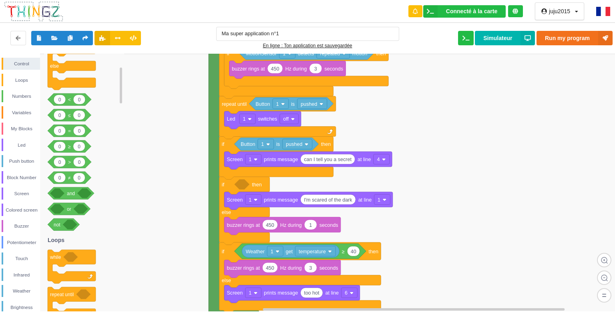
drag, startPoint x: 122, startPoint y: 106, endPoint x: 117, endPoint y: 77, distance: 29.6
click at [117, 77] on div "Control Loops Numbers Variables My Blocks Led Push button Block Number Screen C…" at bounding box center [310, 182] width 621 height 257
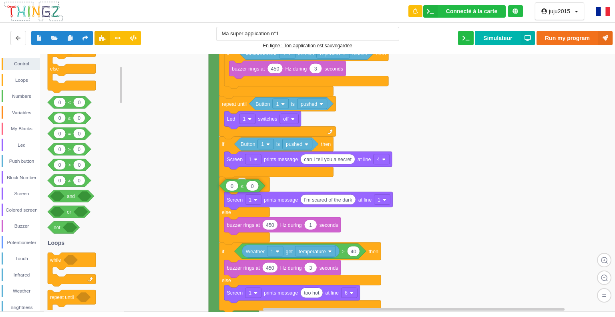
drag, startPoint x: 75, startPoint y: 119, endPoint x: 291, endPoint y: 189, distance: 227.5
click at [291, 189] on div "Control Loops Numbers Variables My Blocks Led Push button Block Number Screen C…" at bounding box center [310, 182] width 621 height 257
drag, startPoint x: 279, startPoint y: 188, endPoint x: 252, endPoint y: 183, distance: 26.9
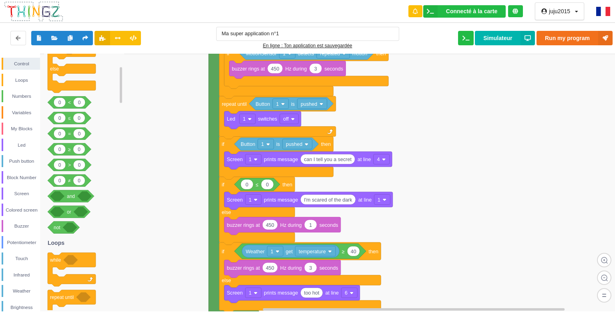
click at [22, 299] on div "Control Loops Numbers Variables My Blocks Led Push button Block Number Screen C…" at bounding box center [20, 226] width 40 height 337
click at [22, 303] on div "Brightness" at bounding box center [21, 307] width 37 height 8
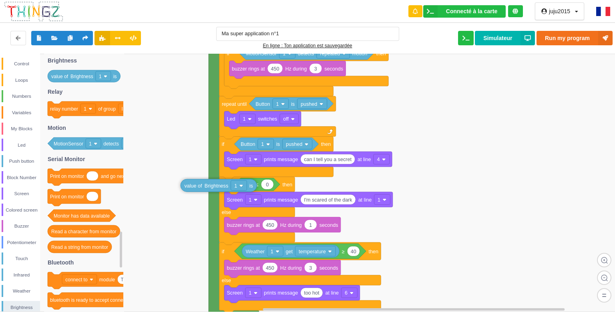
drag, startPoint x: 84, startPoint y: 78, endPoint x: 217, endPoint y: 186, distance: 171.9
click at [217, 186] on div "Control Loops Numbers Variables My Blocks Led Push button Block Number Screen C…" at bounding box center [310, 182] width 621 height 257
drag, startPoint x: 215, startPoint y: 185, endPoint x: 260, endPoint y: 191, distance: 45.1
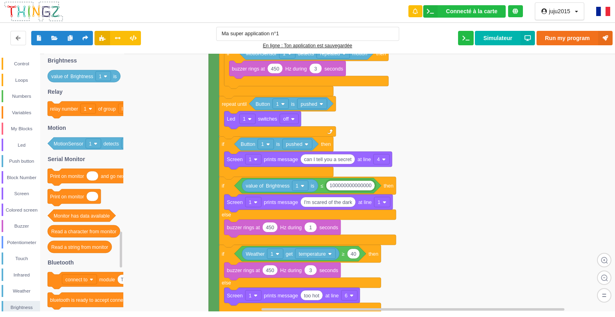
click at [334, 187] on input "100000000000000" at bounding box center [350, 186] width 48 height 10
type input "100000000000000"
click at [593, 34] on button "Run my program" at bounding box center [575, 38] width 76 height 14
type input "24"
